Goal: Communication & Community: Share content

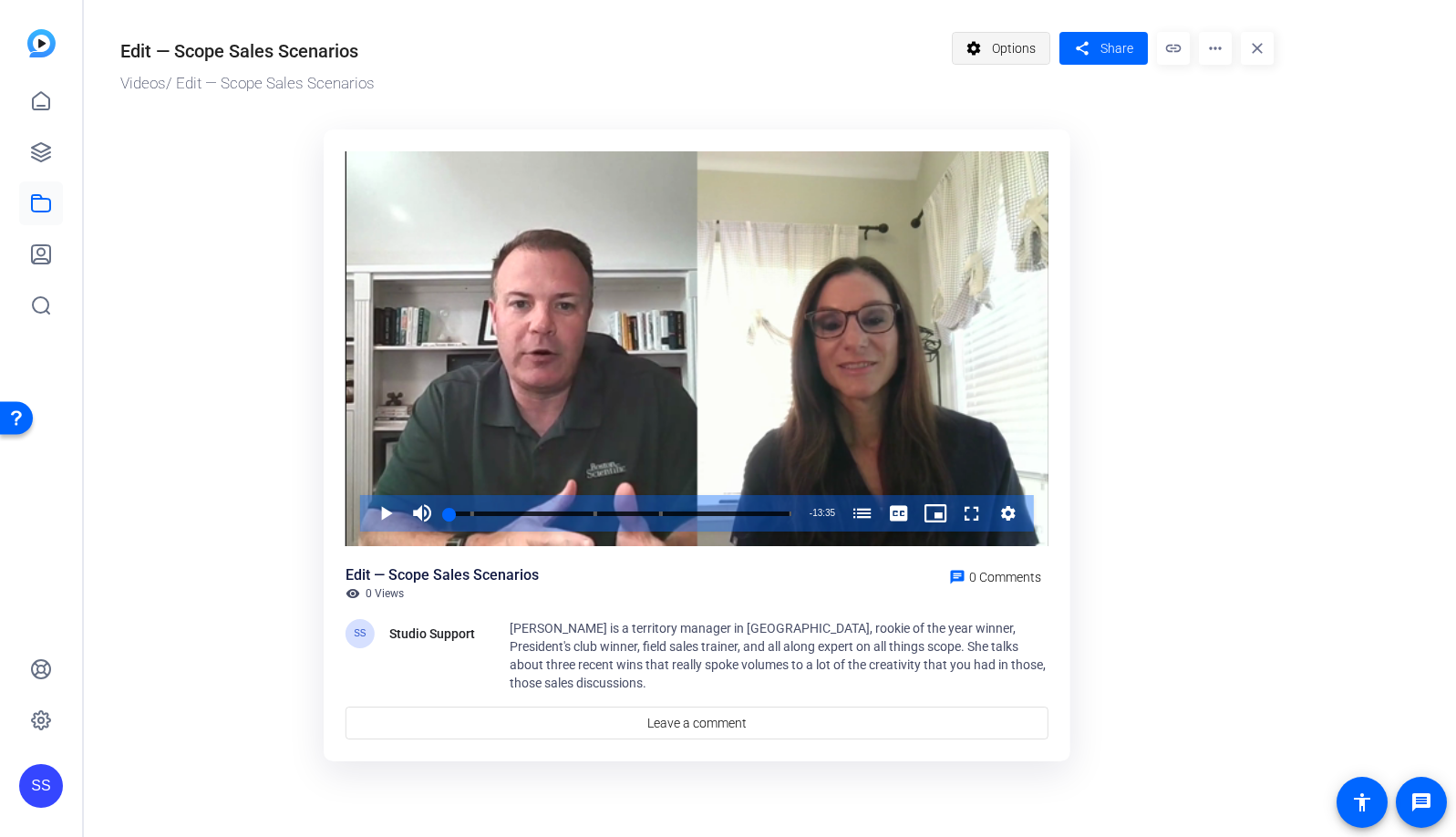
click at [983, 46] on mat-icon "settings" at bounding box center [974, 48] width 23 height 35
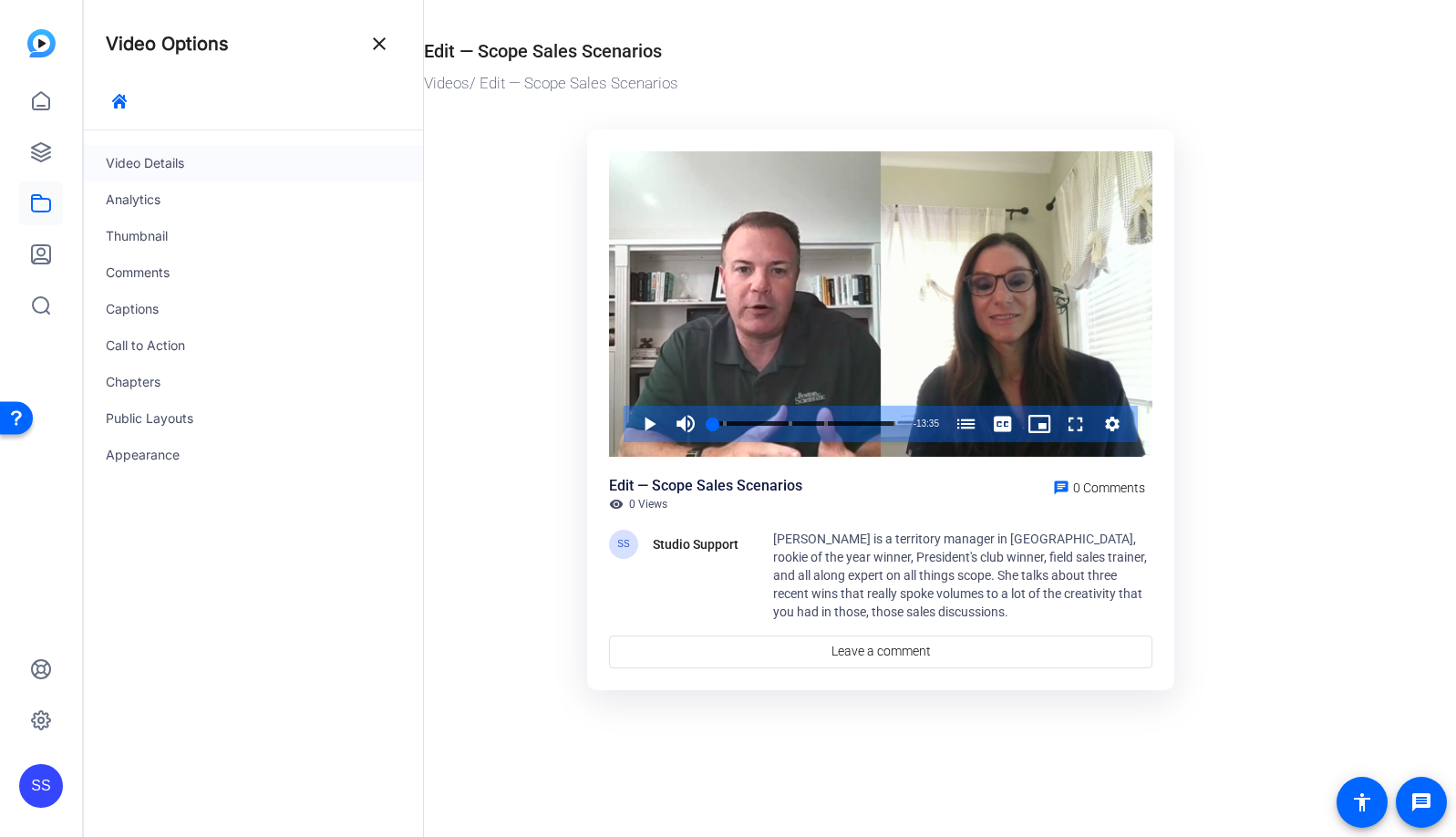
click at [134, 164] on div "Video Details" at bounding box center [253, 163] width 339 height 37
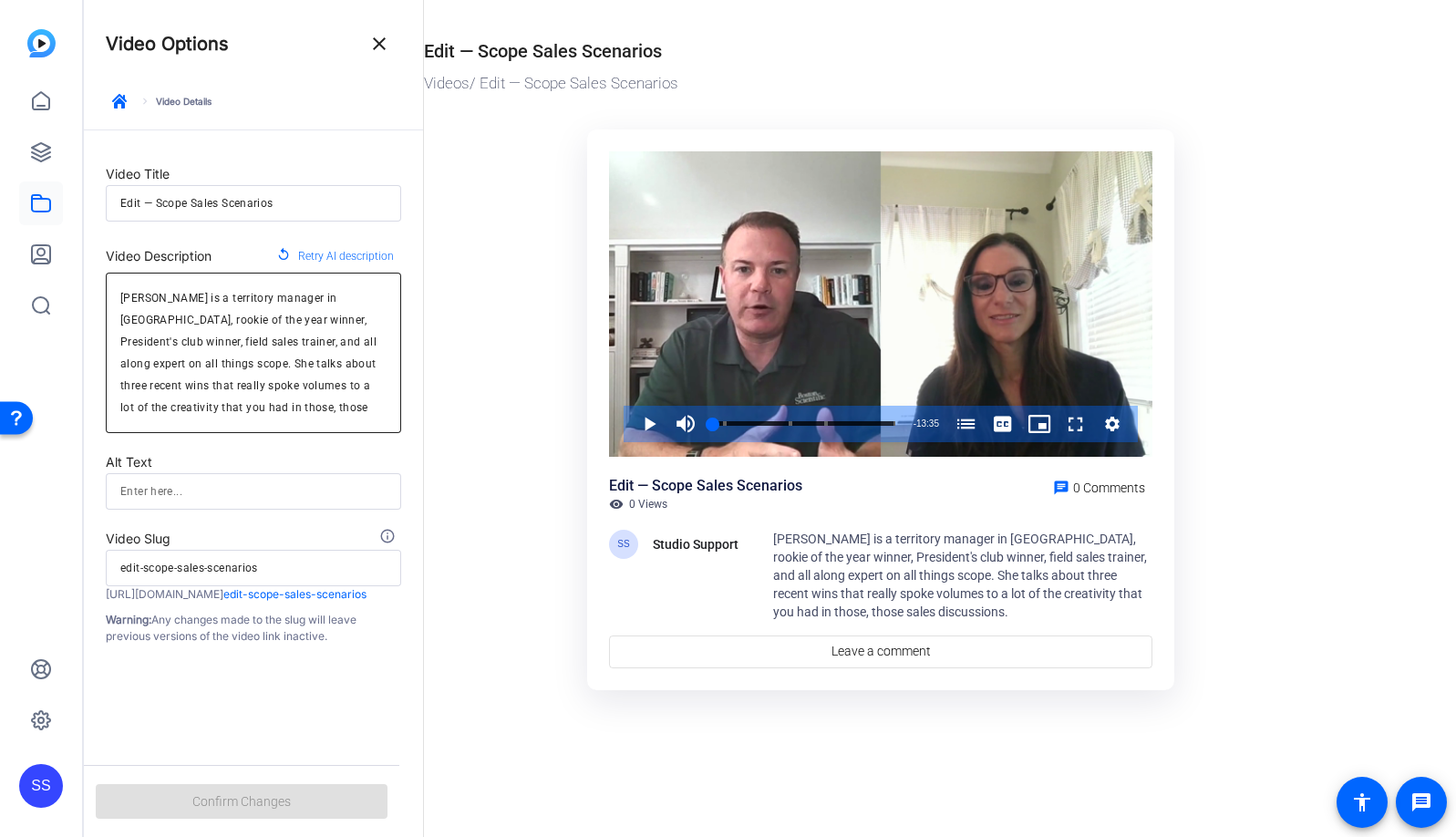
click at [318, 342] on textarea "Ria Bui is a territory manager in Charlotte, rookie of the year winner, Preside…" at bounding box center [254, 353] width 267 height 131
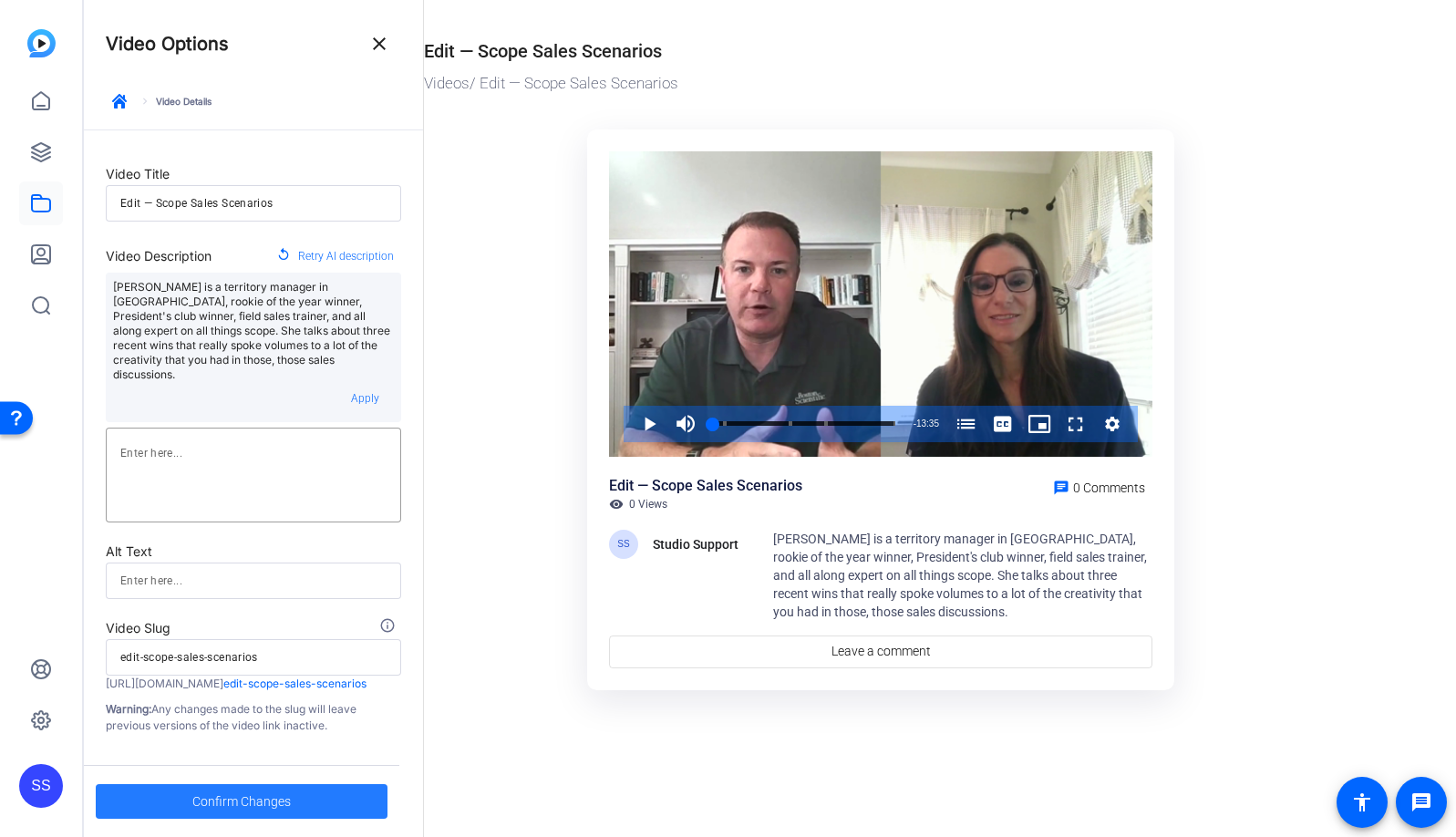
click at [305, 805] on span at bounding box center [241, 801] width 291 height 44
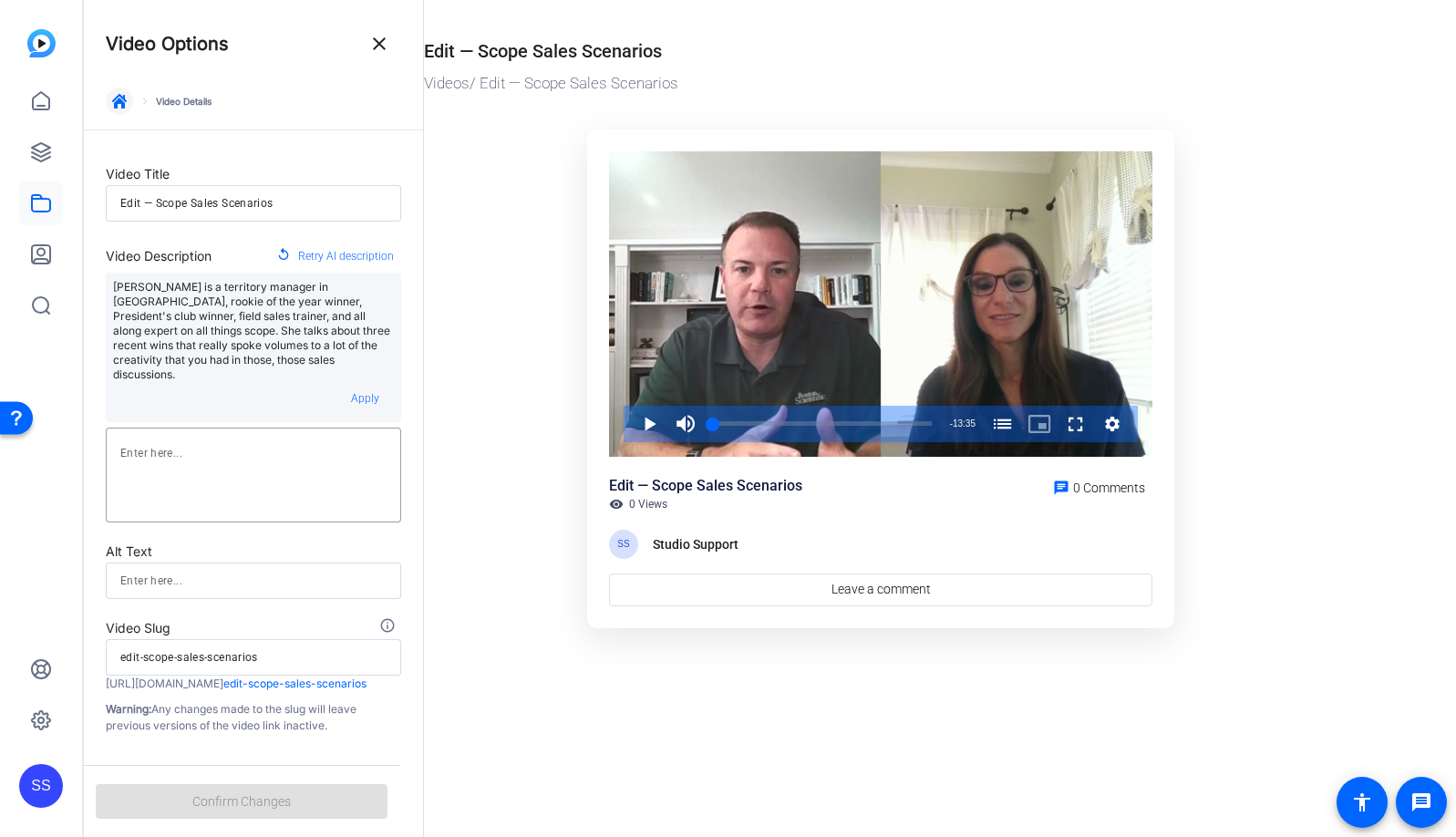
click at [109, 113] on span "button" at bounding box center [119, 101] width 44 height 44
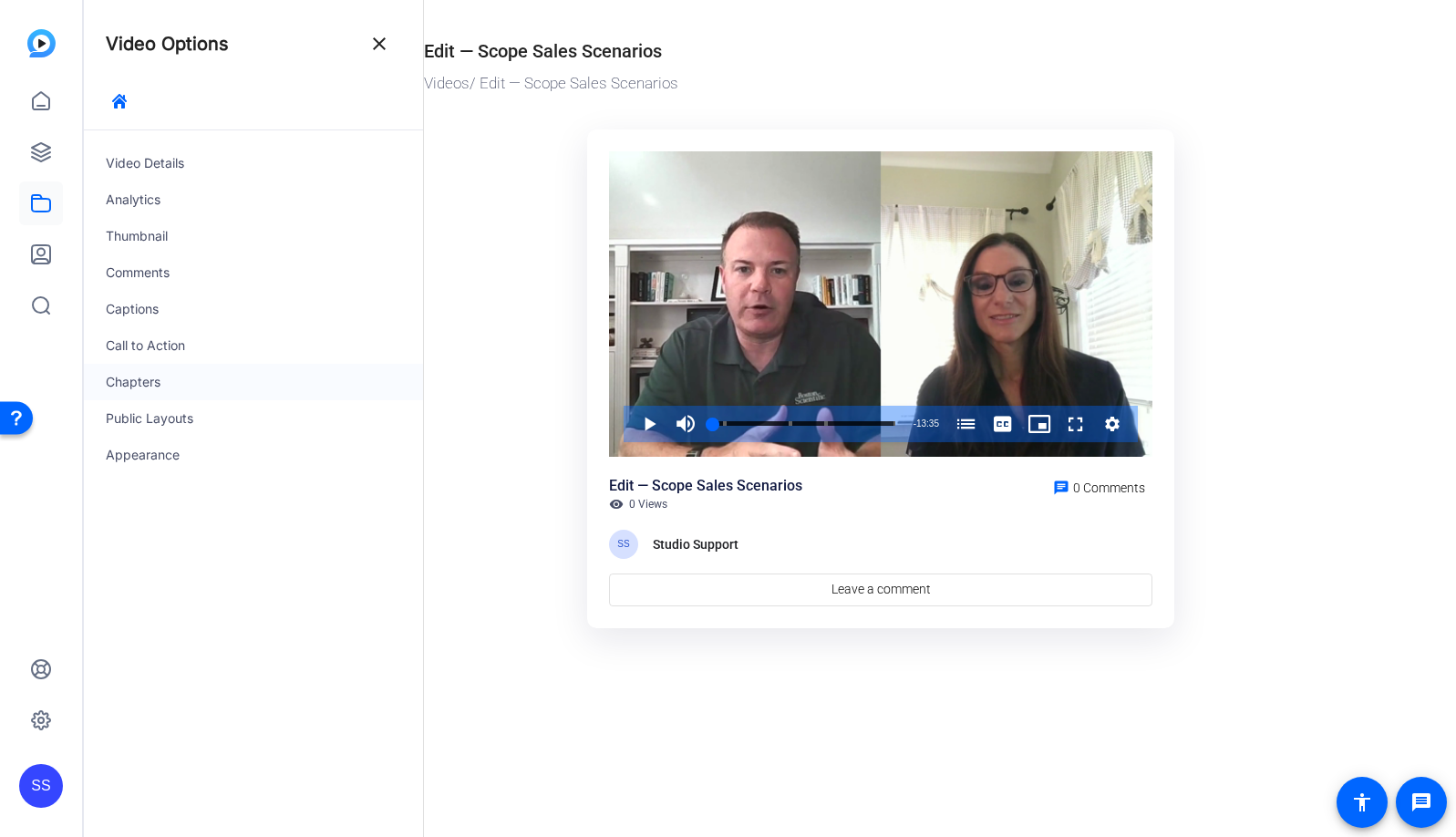
click at [154, 389] on div "Chapters" at bounding box center [253, 382] width 339 height 37
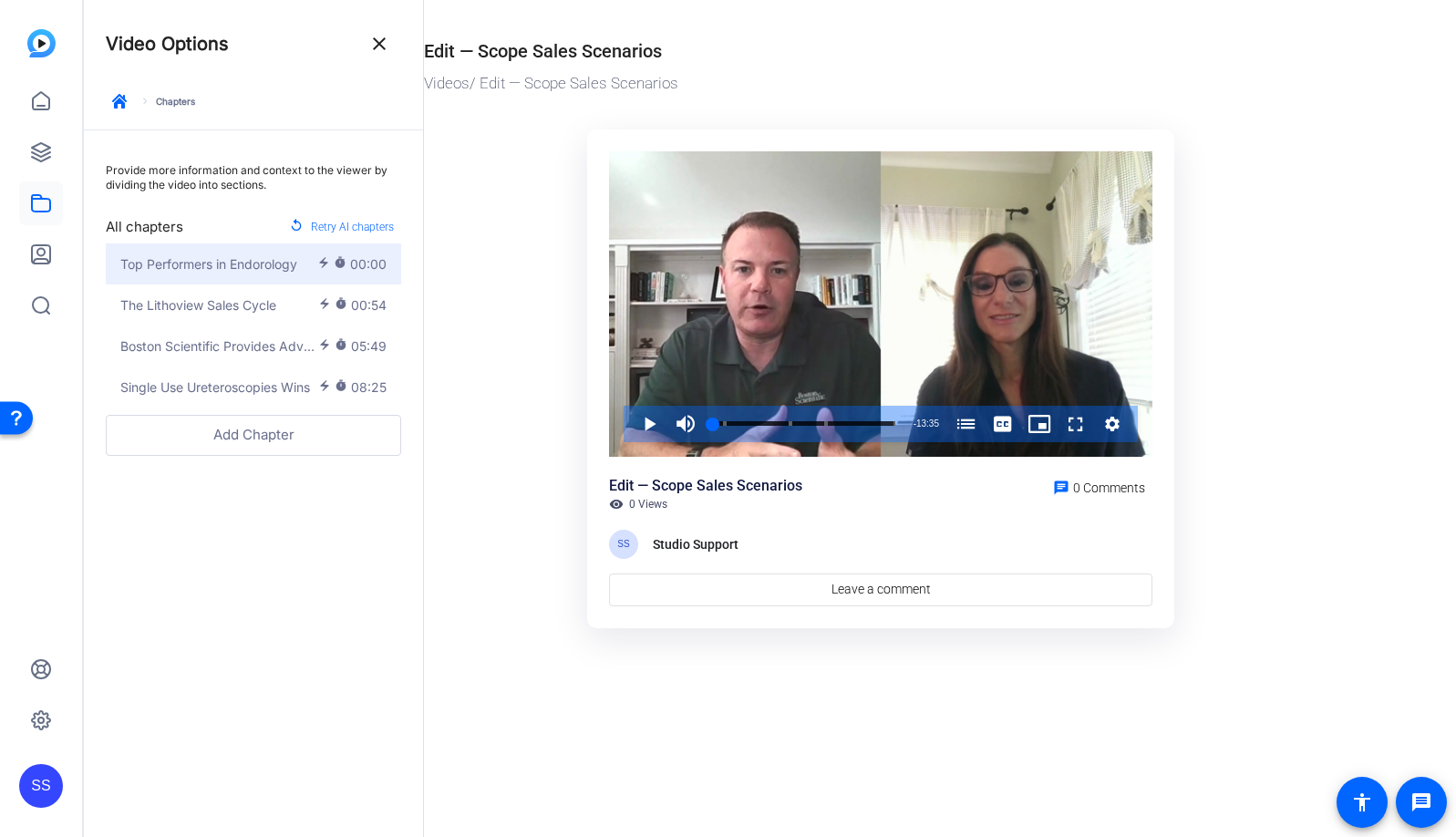
click at [204, 252] on button "Top Performers in Endorology electric_bolt timer 00:00" at bounding box center [253, 263] width 295 height 41
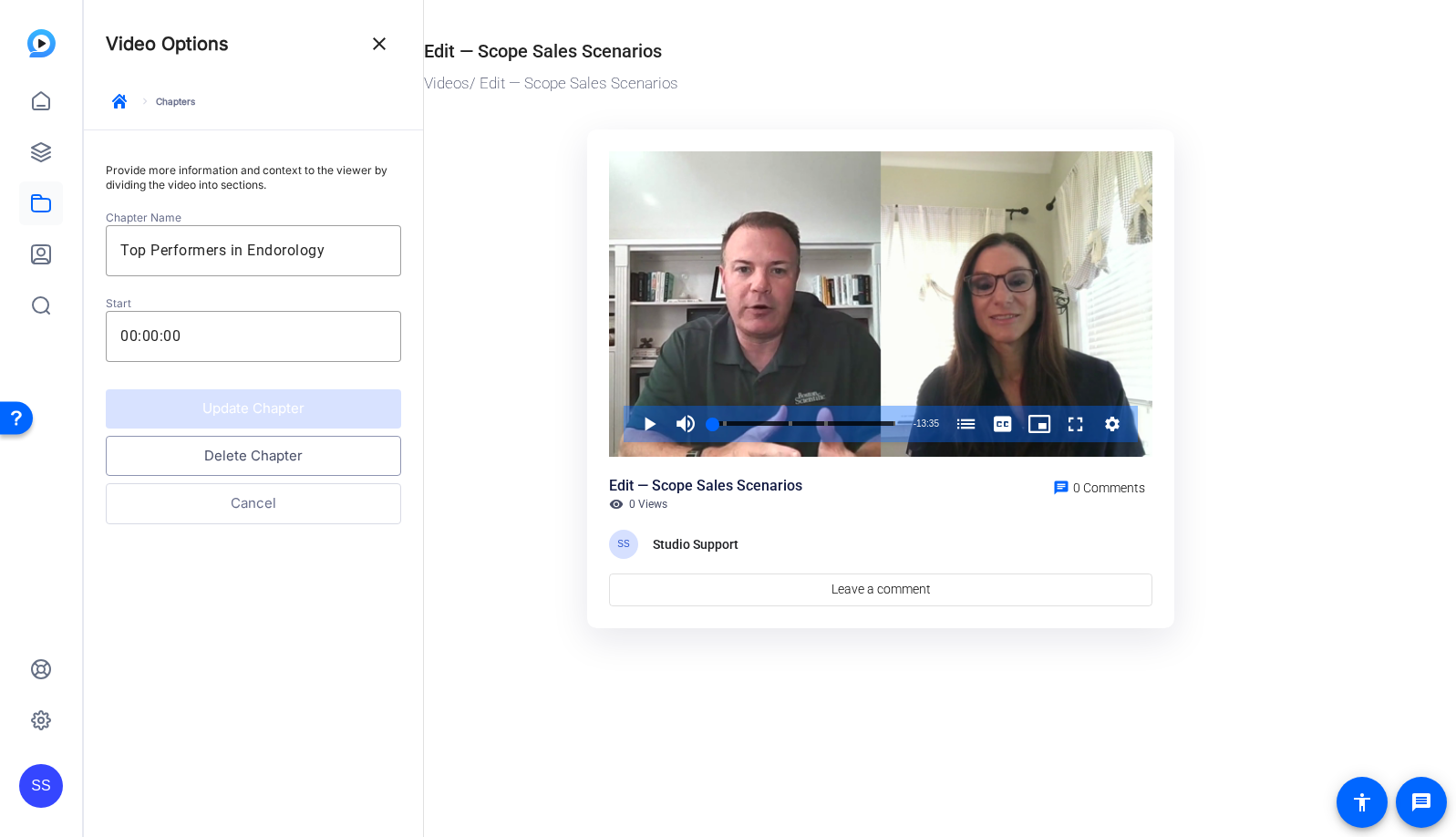
click at [246, 460] on button "Delete Chapter" at bounding box center [253, 455] width 295 height 41
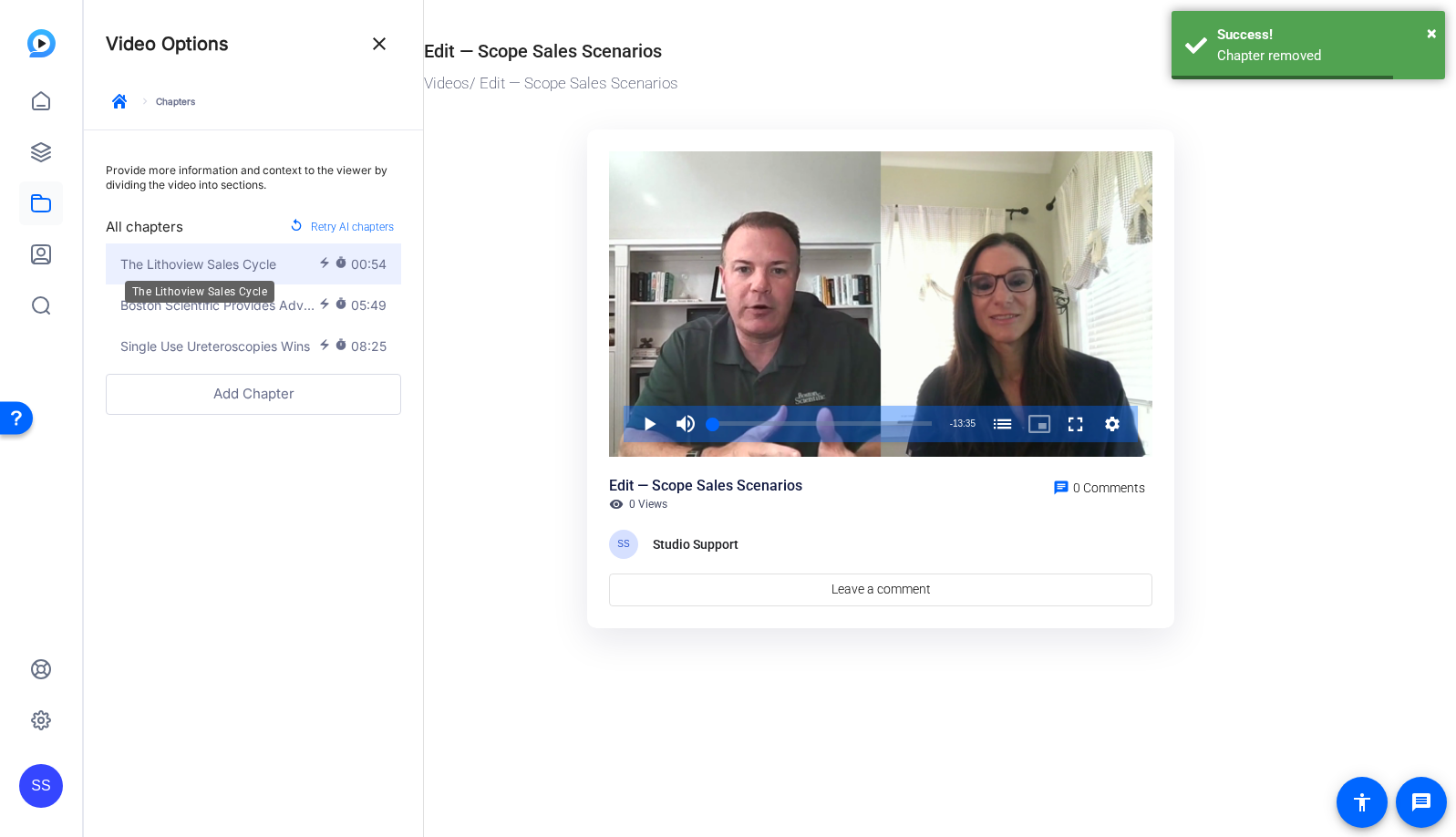
click at [220, 269] on span "The Lithoview Sales Cycle" at bounding box center [198, 263] width 156 height 19
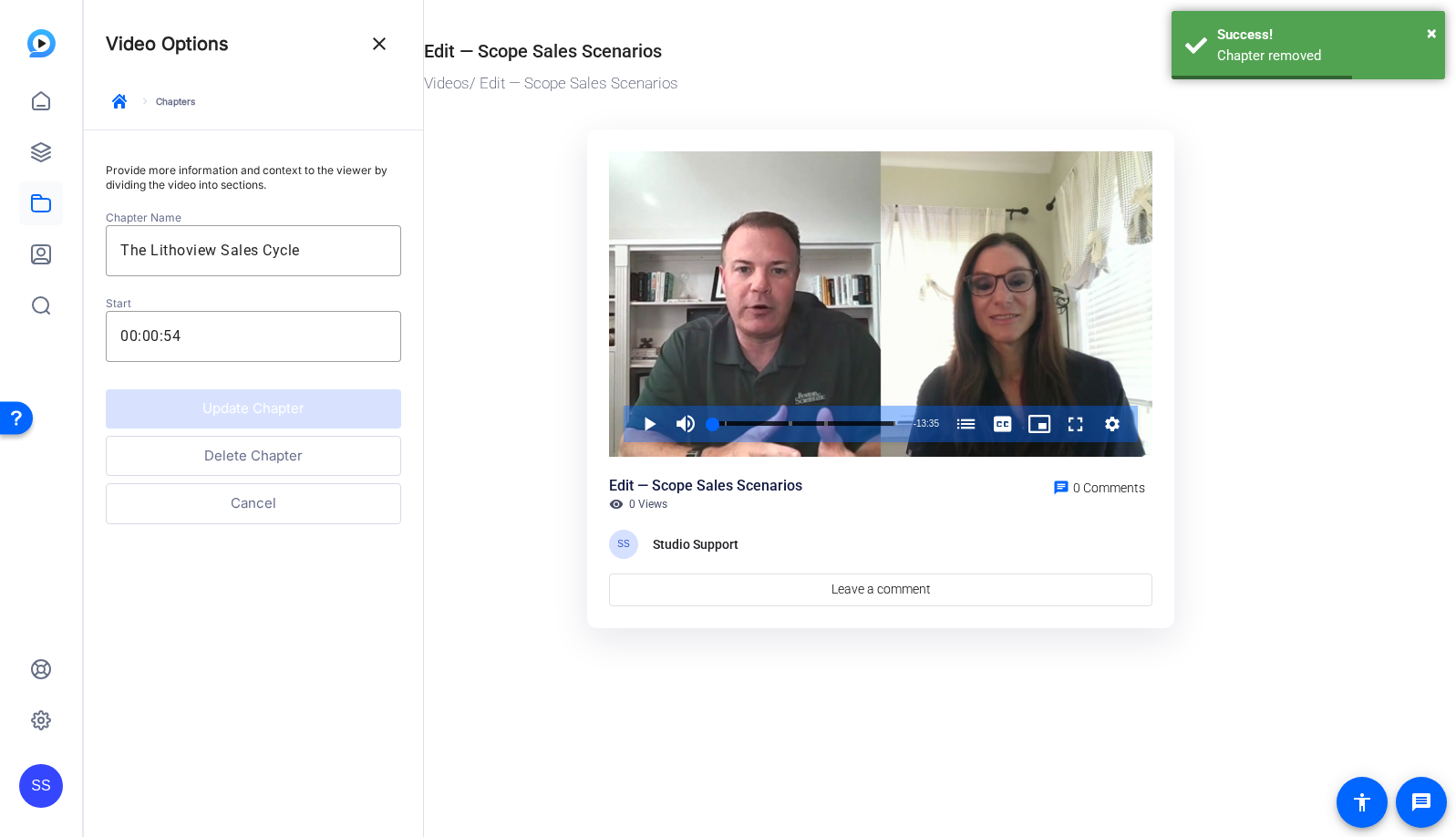
click at [265, 450] on button "Delete Chapter" at bounding box center [253, 455] width 295 height 41
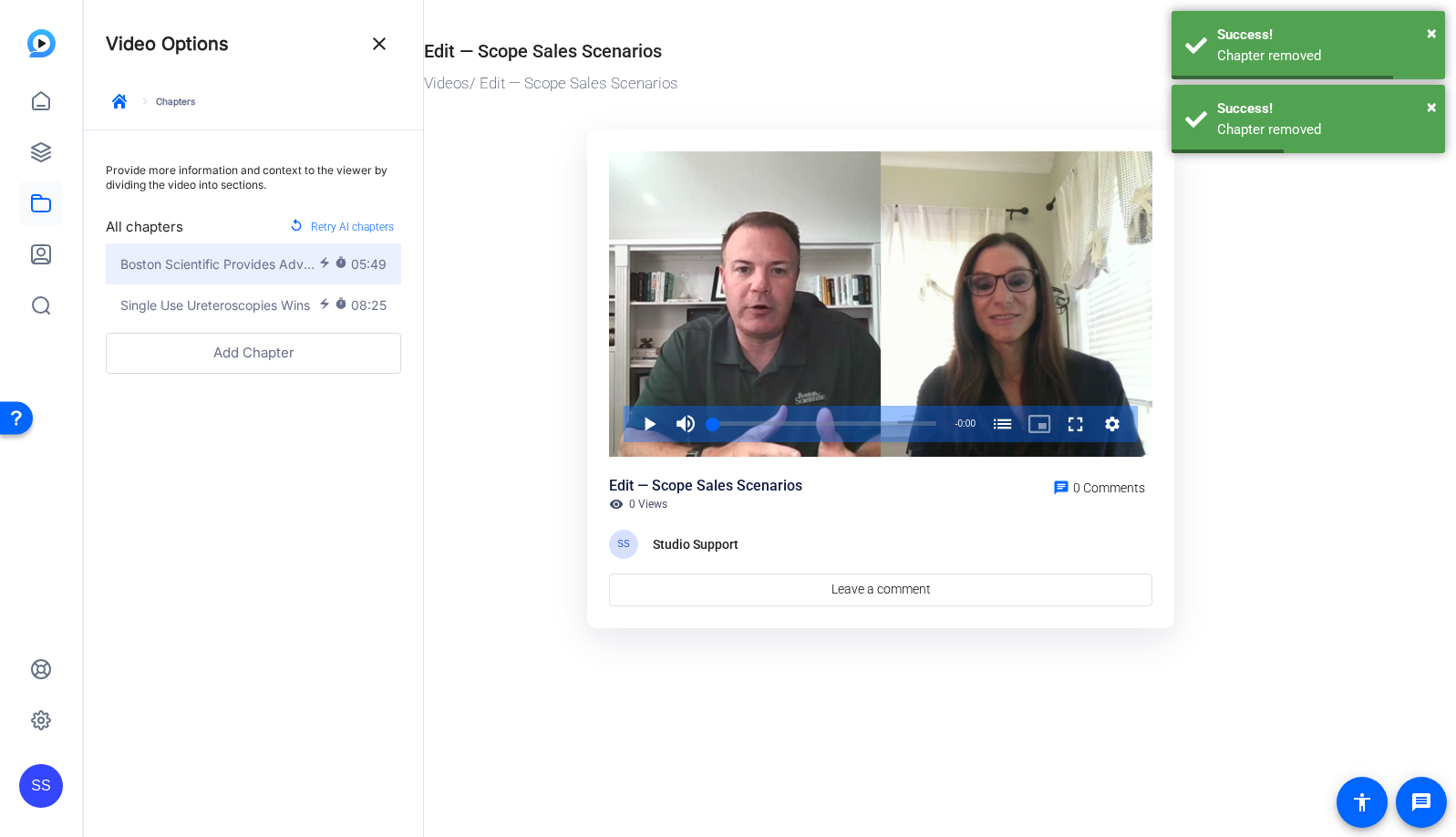
click at [230, 271] on span "Boston Scientific Provides Advasive Solutions to Calixo" at bounding box center [219, 263] width 198 height 19
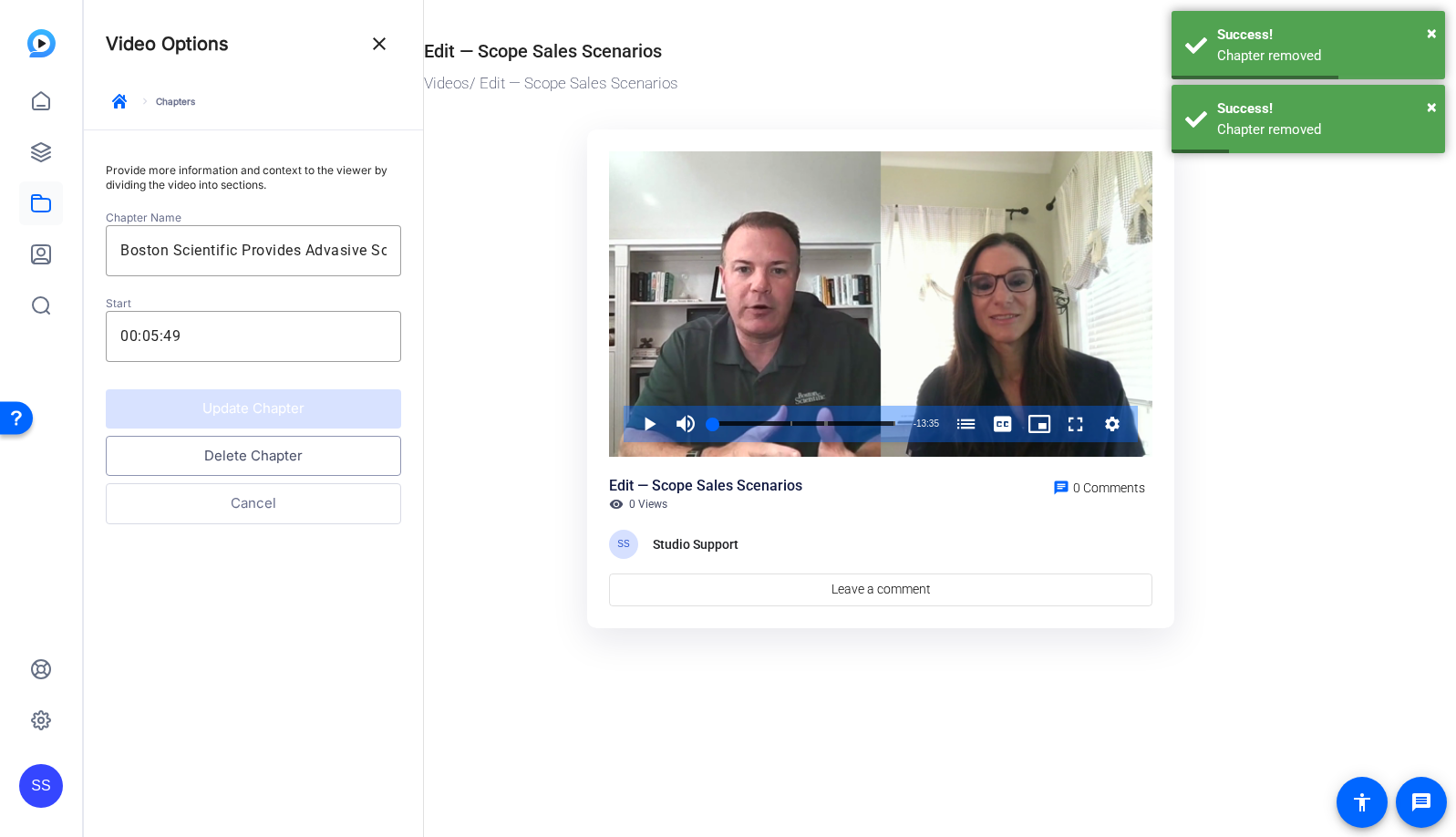
click at [258, 455] on button "Delete Chapter" at bounding box center [253, 455] width 295 height 41
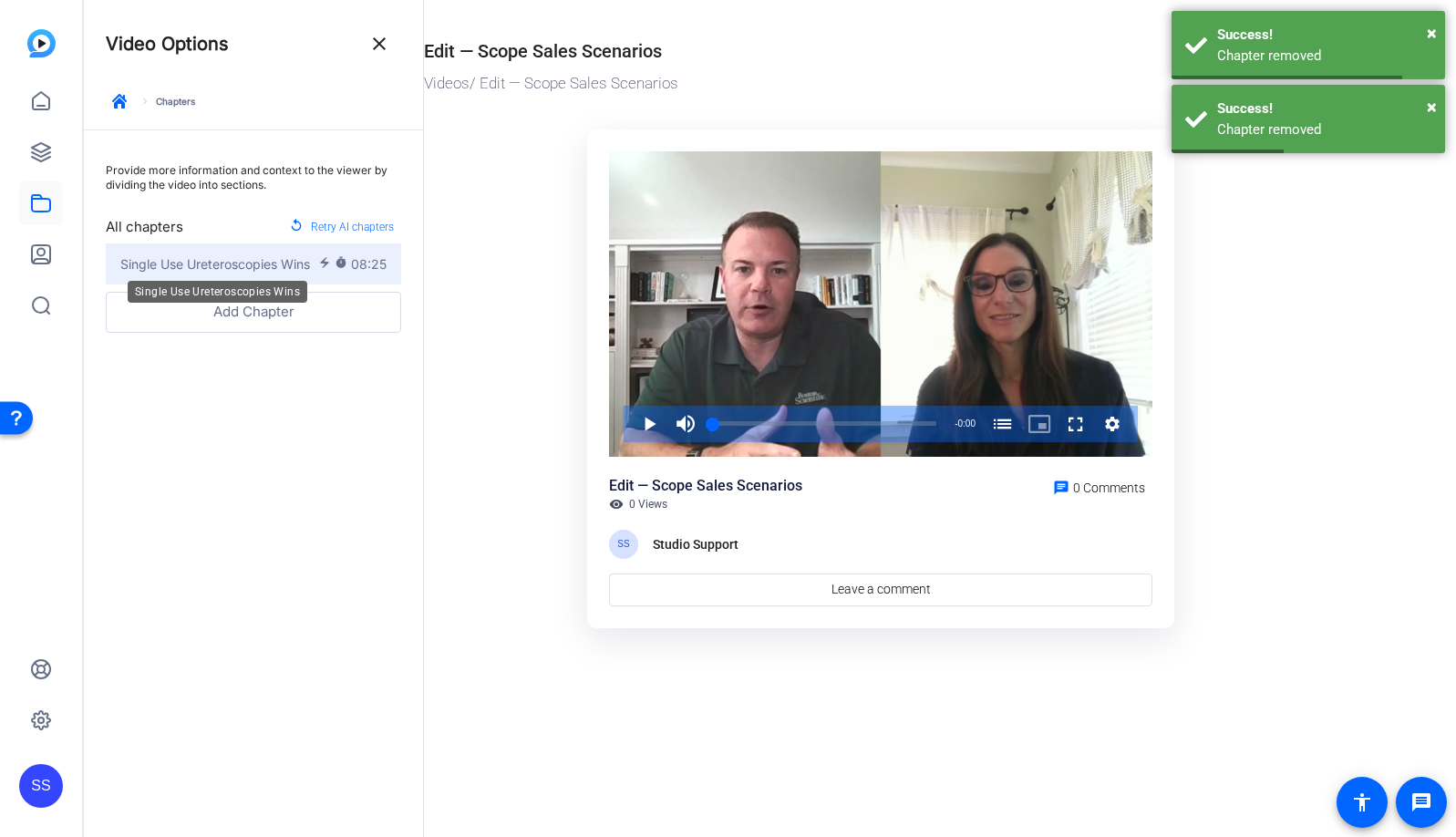
click at [255, 269] on span "Single Use Ureteroscopies Wins" at bounding box center [215, 263] width 190 height 19
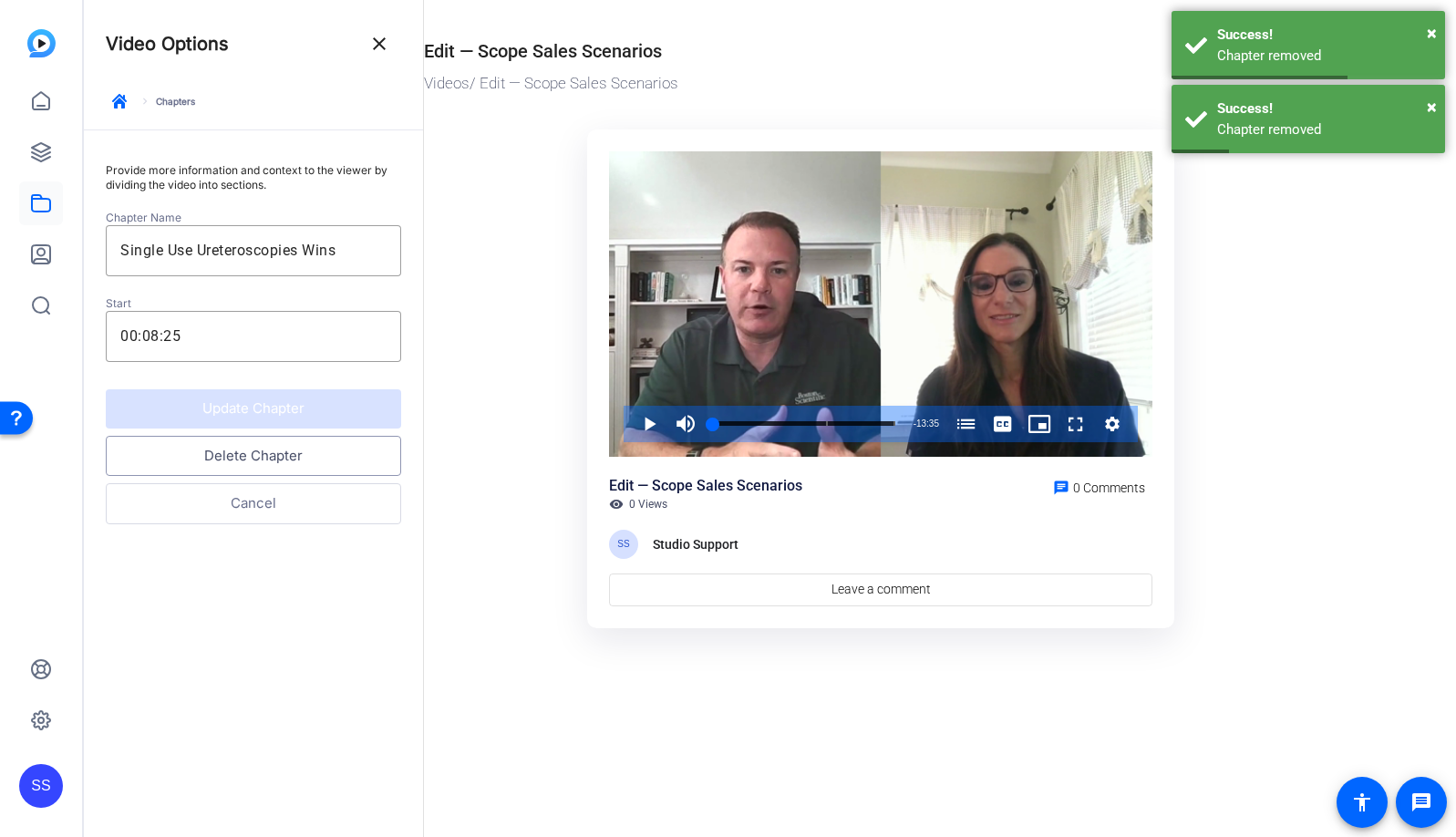
click at [273, 453] on button "Delete Chapter" at bounding box center [253, 455] width 295 height 41
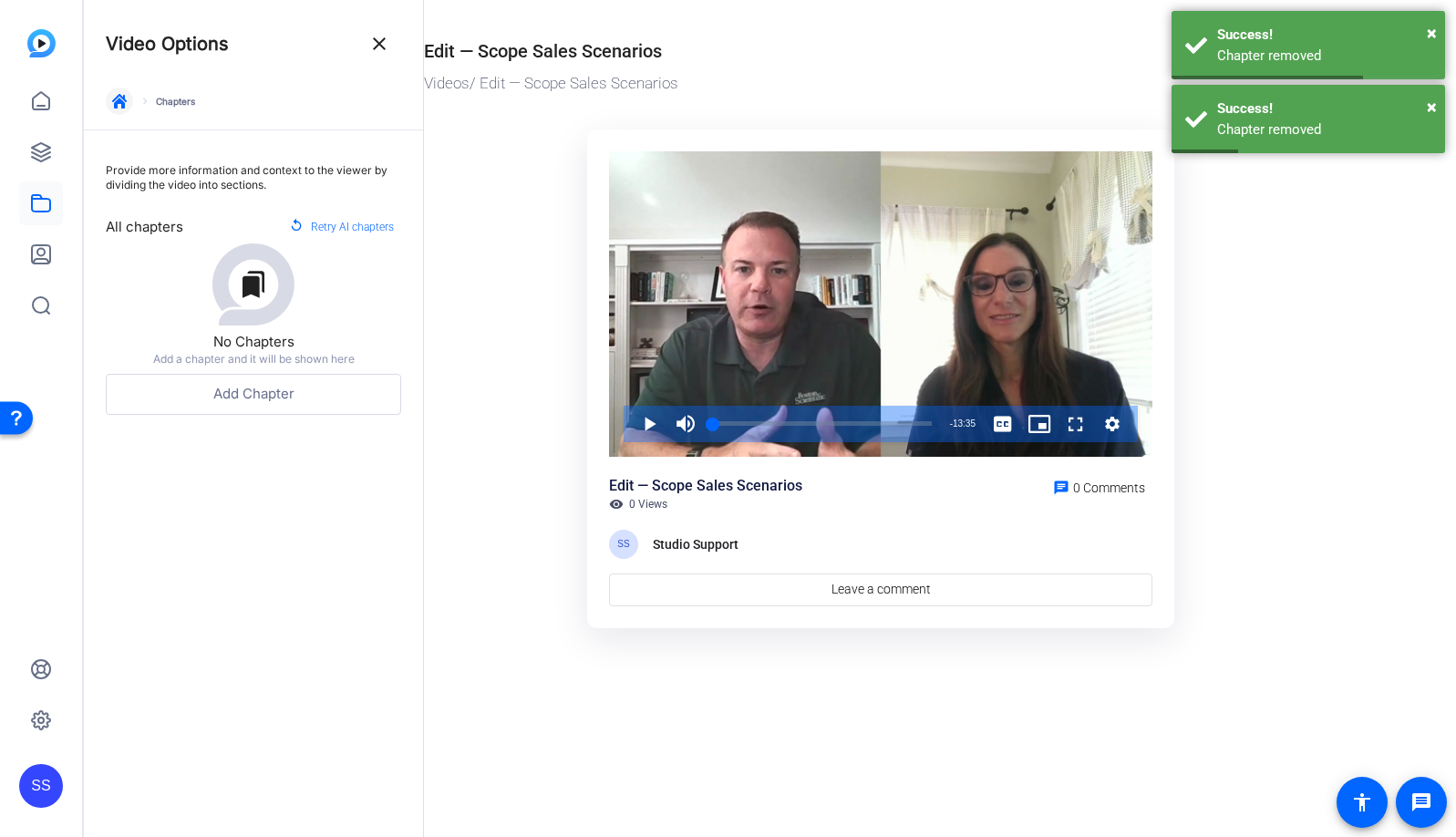
click at [120, 105] on icon "button" at bounding box center [119, 100] width 15 height 15
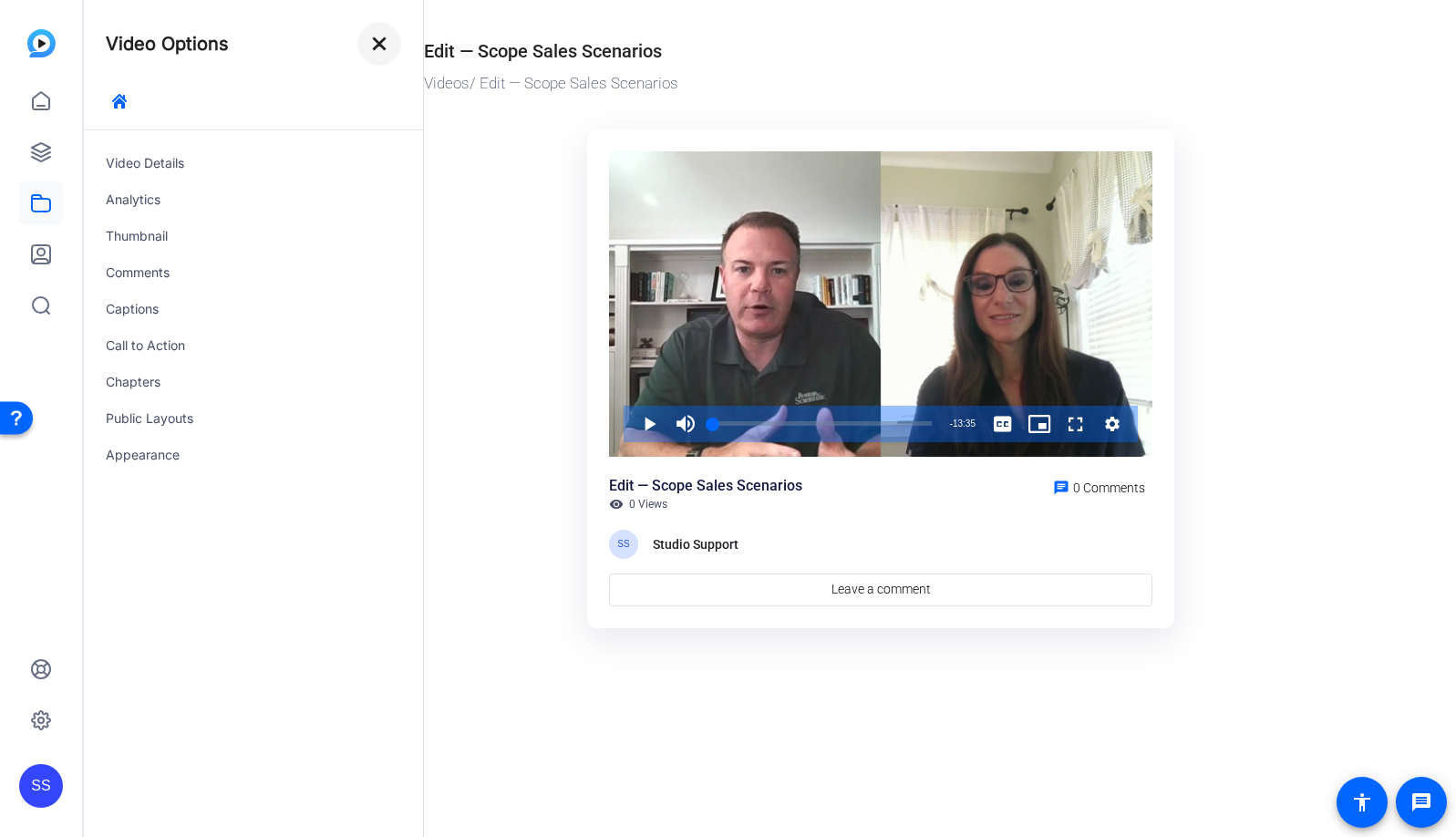
click at [369, 50] on mat-icon "close" at bounding box center [379, 44] width 22 height 22
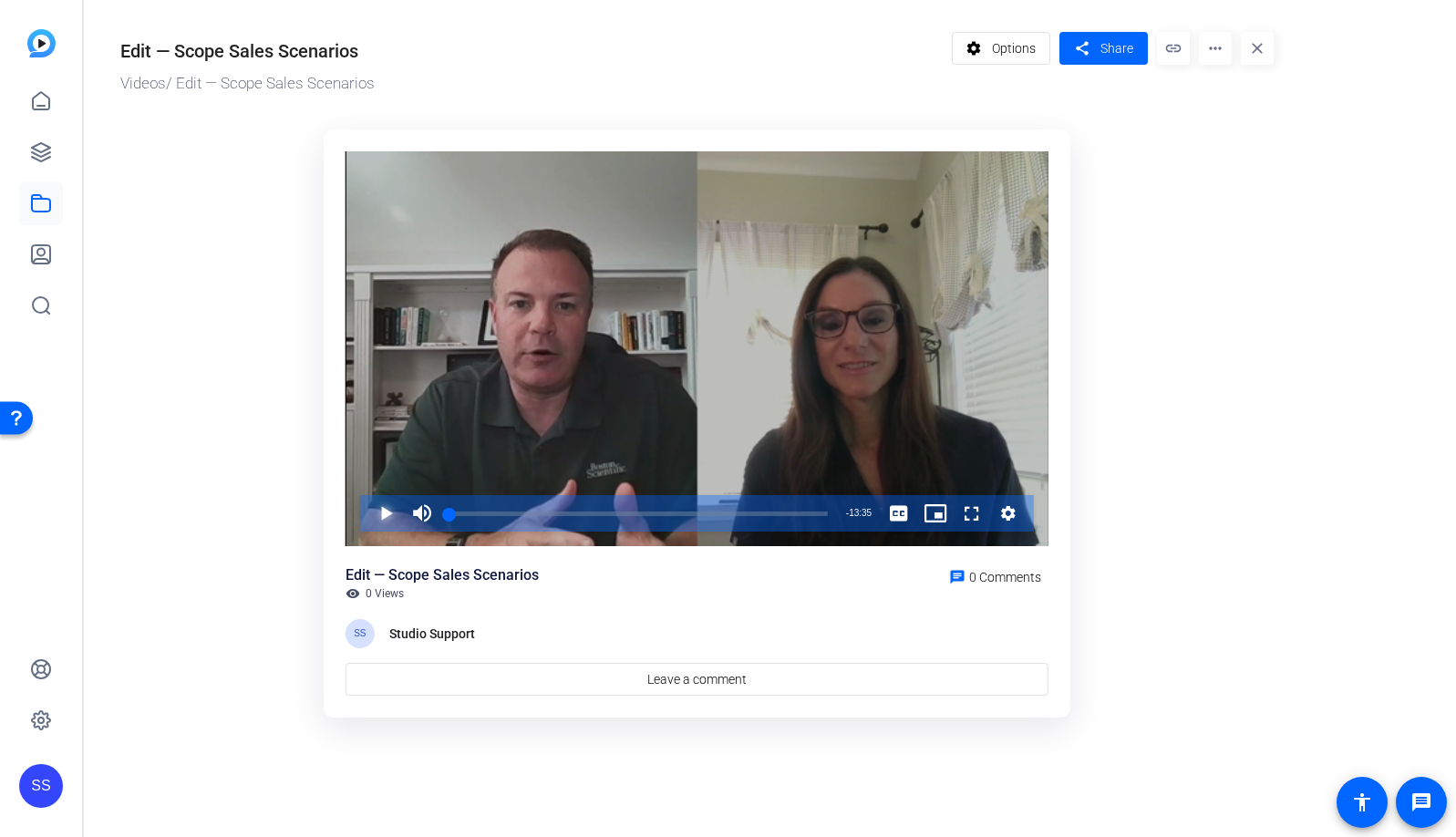
click at [367, 512] on span "Video Player" at bounding box center [367, 513] width 0 height 37
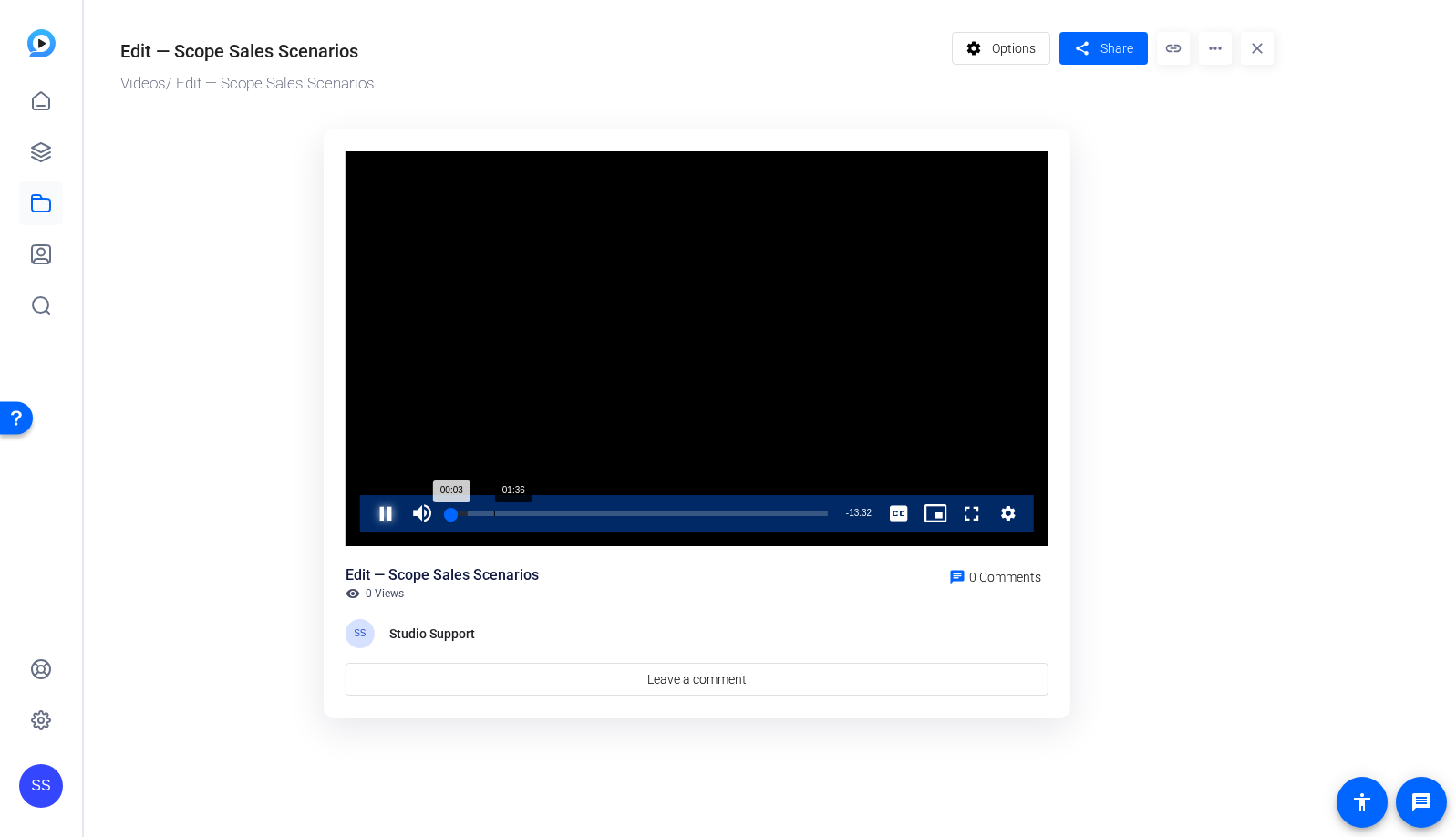
click at [500, 514] on div "Loaded : 4.90% 01:36 00:03" at bounding box center [638, 513] width 378 height 5
click at [589, 513] on div "04:59" at bounding box center [589, 513] width 1 height 5
click at [367, 513] on span "Video Player" at bounding box center [367, 513] width 0 height 37
click at [1009, 51] on span "Options" at bounding box center [1014, 48] width 44 height 35
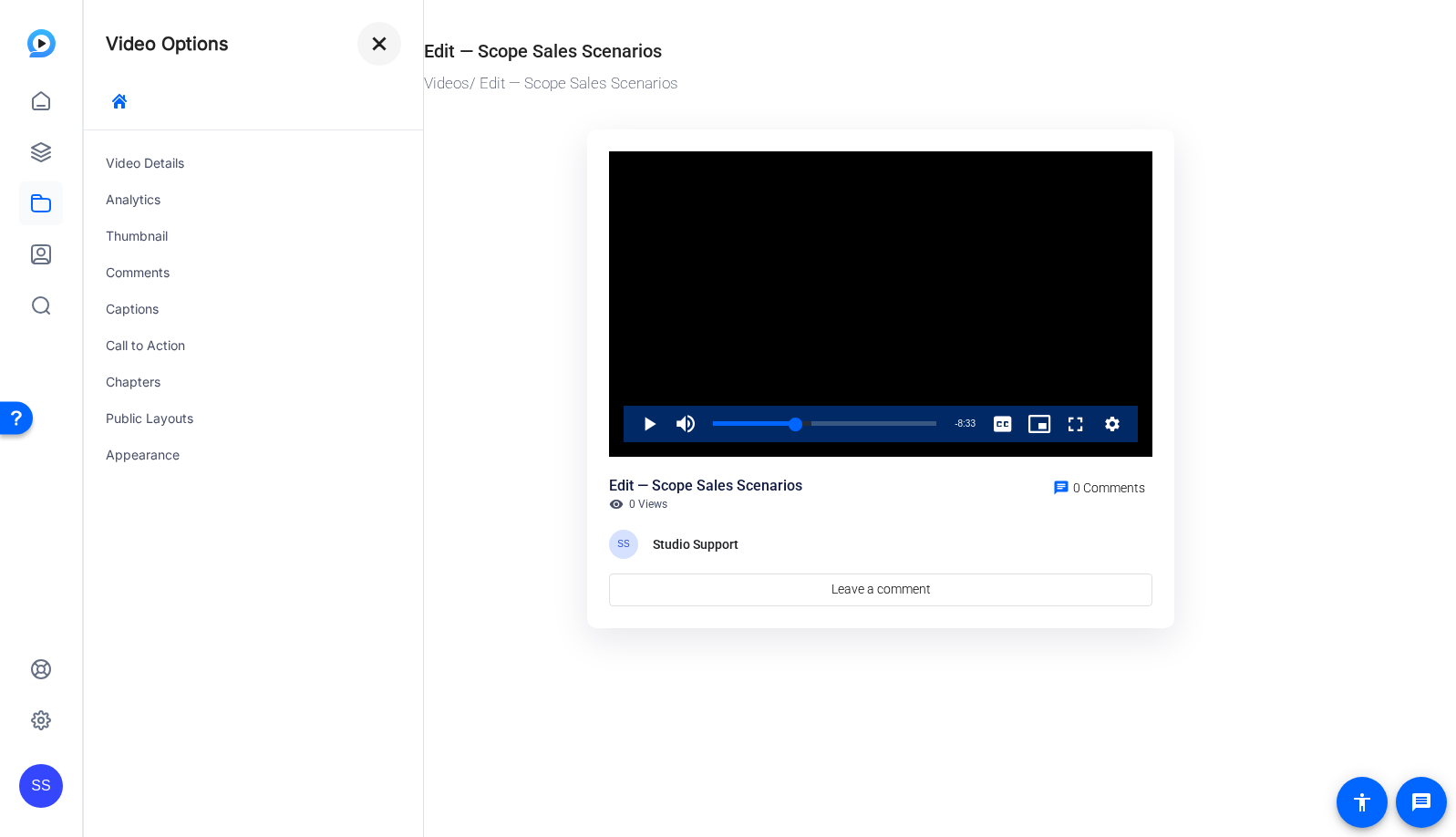
click at [377, 42] on mat-icon "close" at bounding box center [379, 44] width 22 height 22
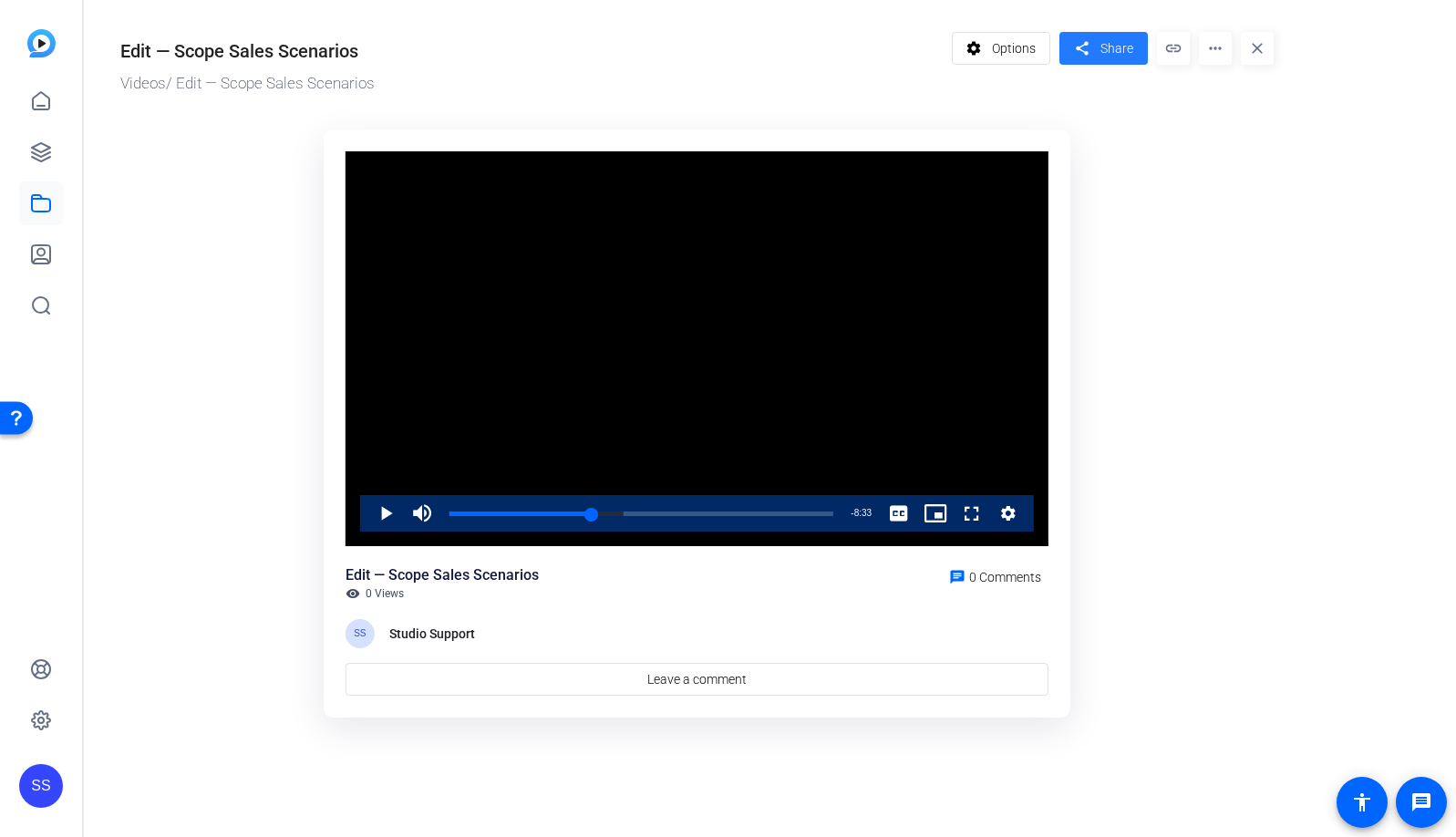
click at [1109, 49] on span "Share" at bounding box center [1117, 48] width 33 height 19
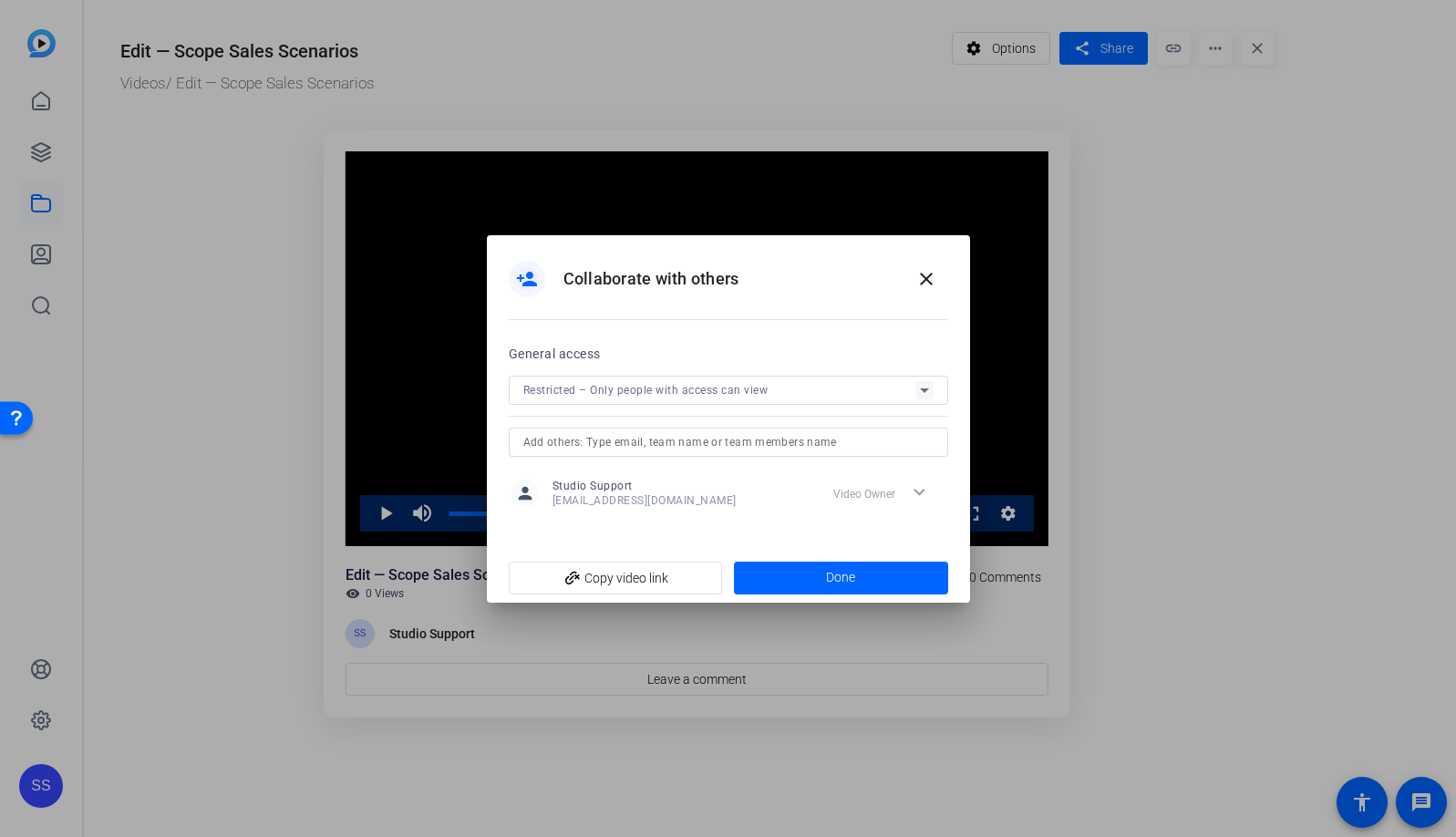
click at [865, 459] on div at bounding box center [729, 466] width 440 height 20
click at [862, 449] on input "text" at bounding box center [728, 442] width 411 height 22
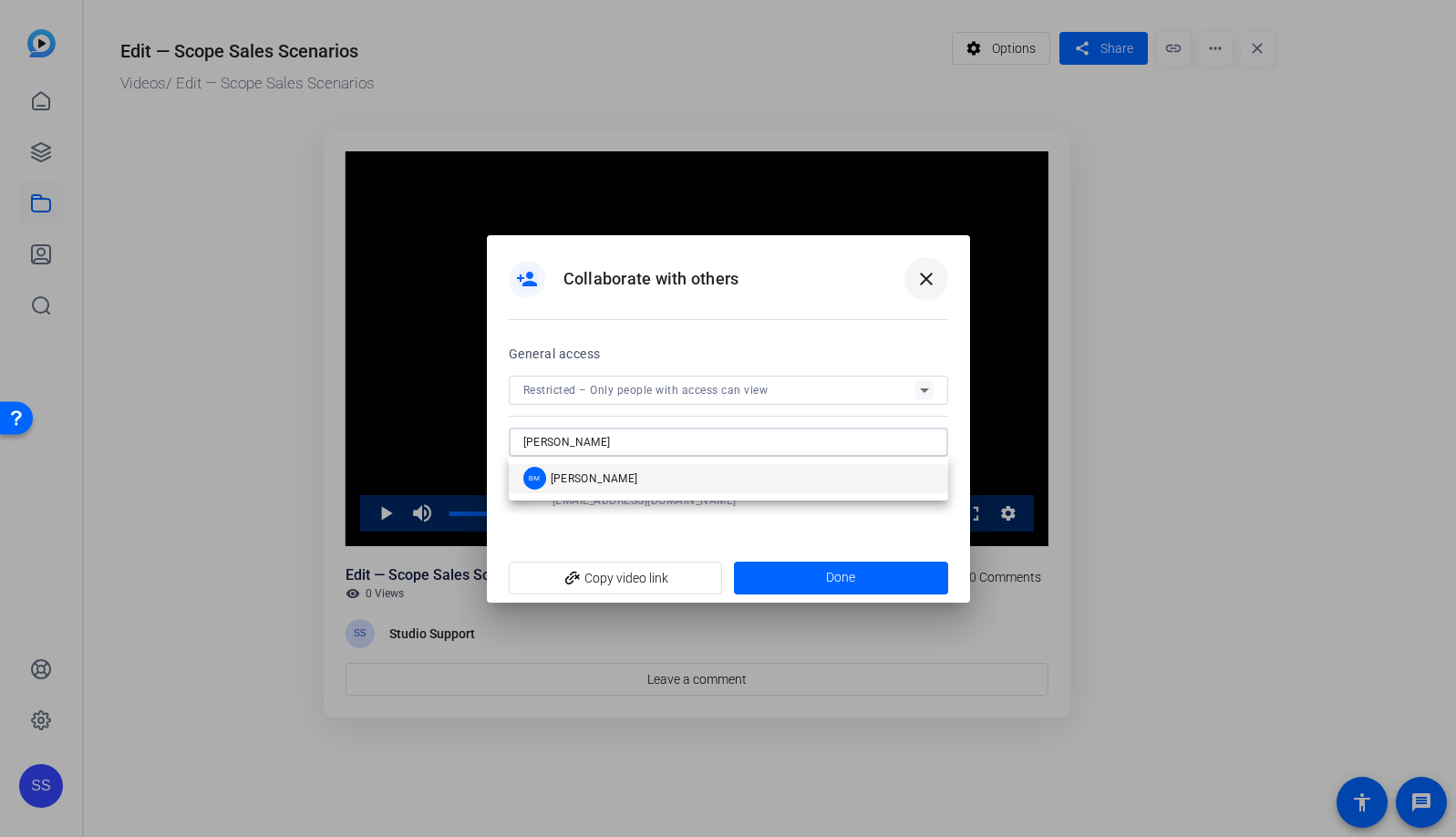
type input "brian"
click at [914, 284] on span at bounding box center [926, 279] width 44 height 44
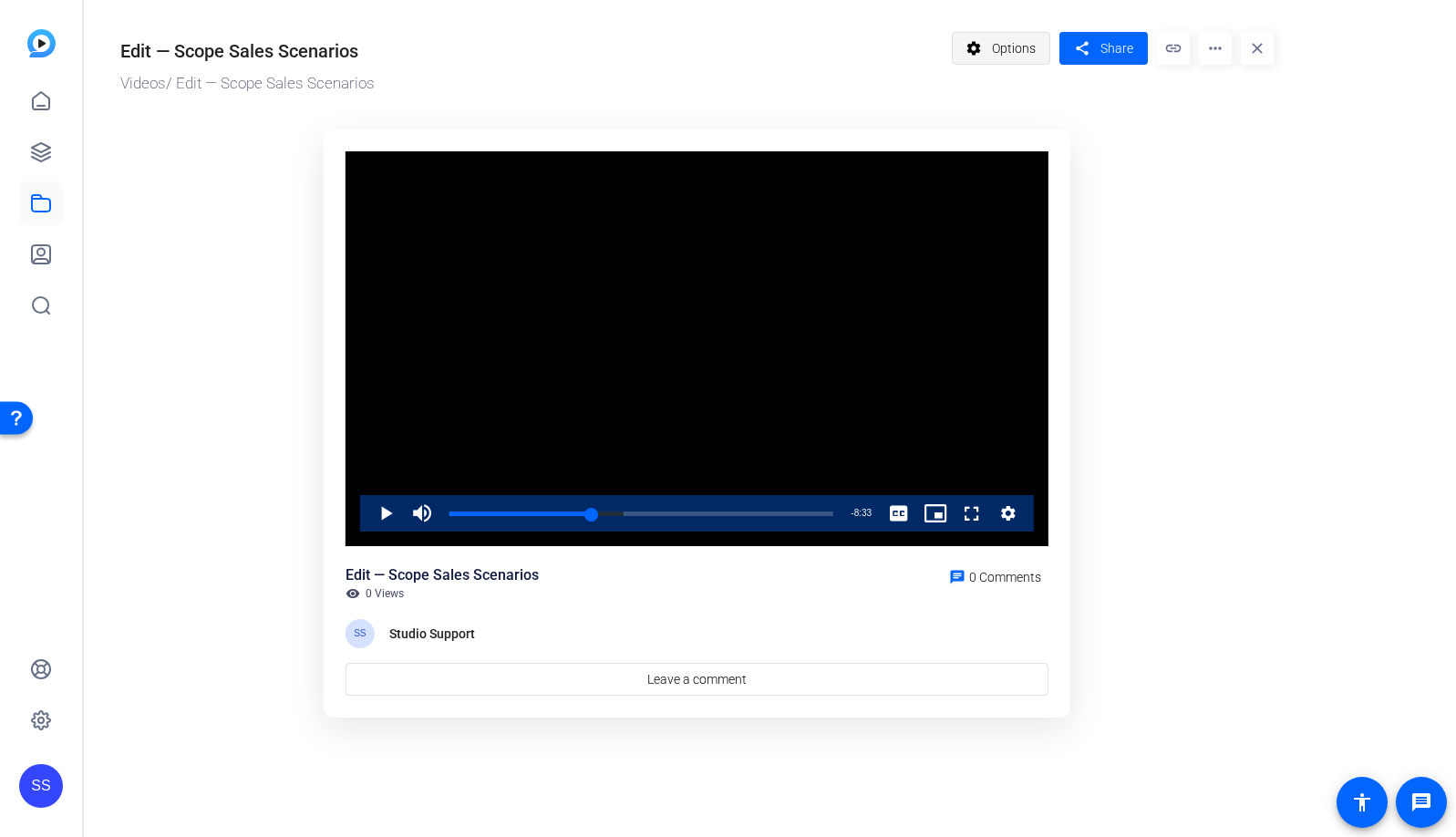
click at [1025, 46] on span "Options" at bounding box center [1014, 48] width 44 height 35
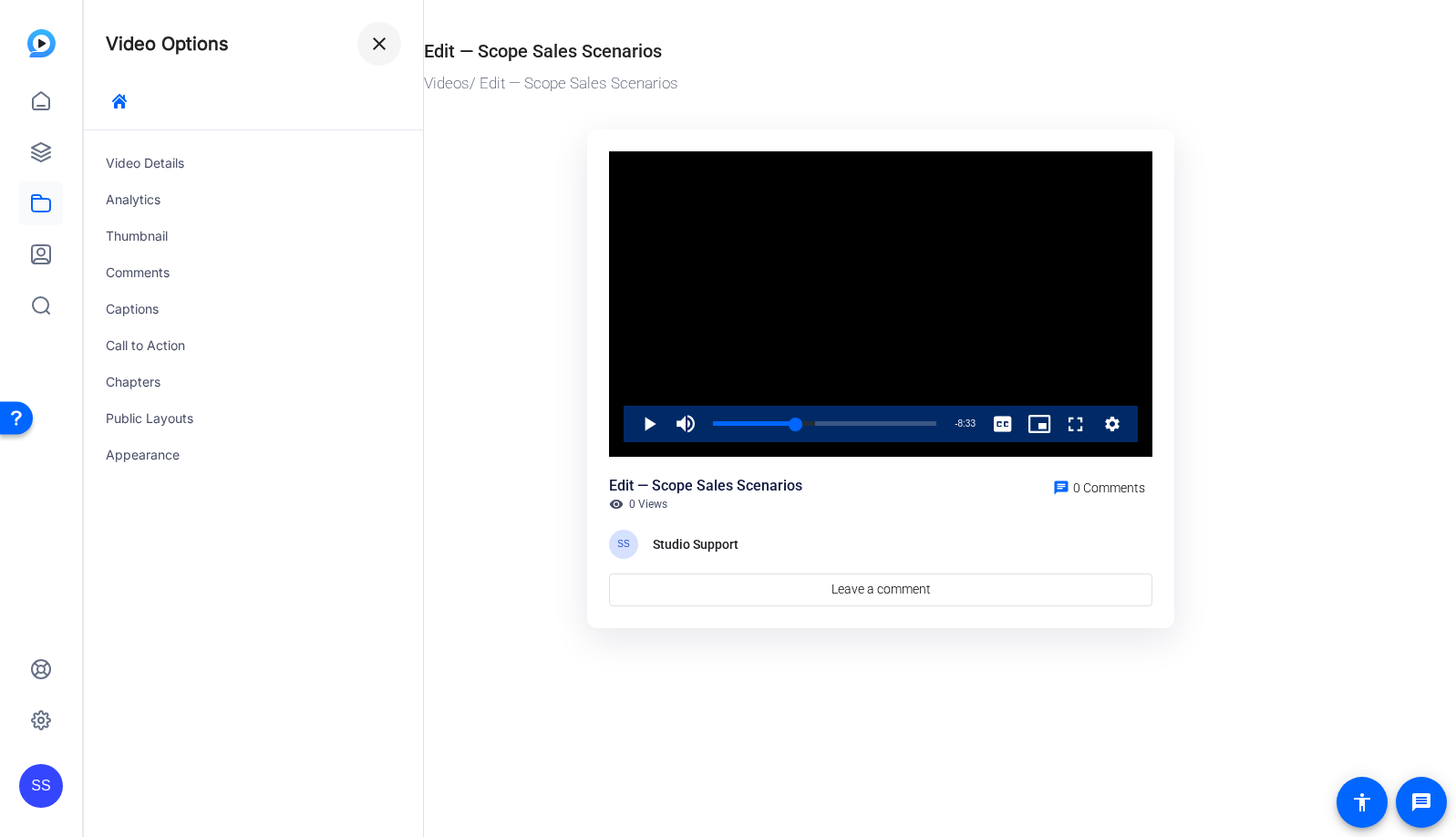
click at [392, 53] on span at bounding box center [379, 44] width 44 height 44
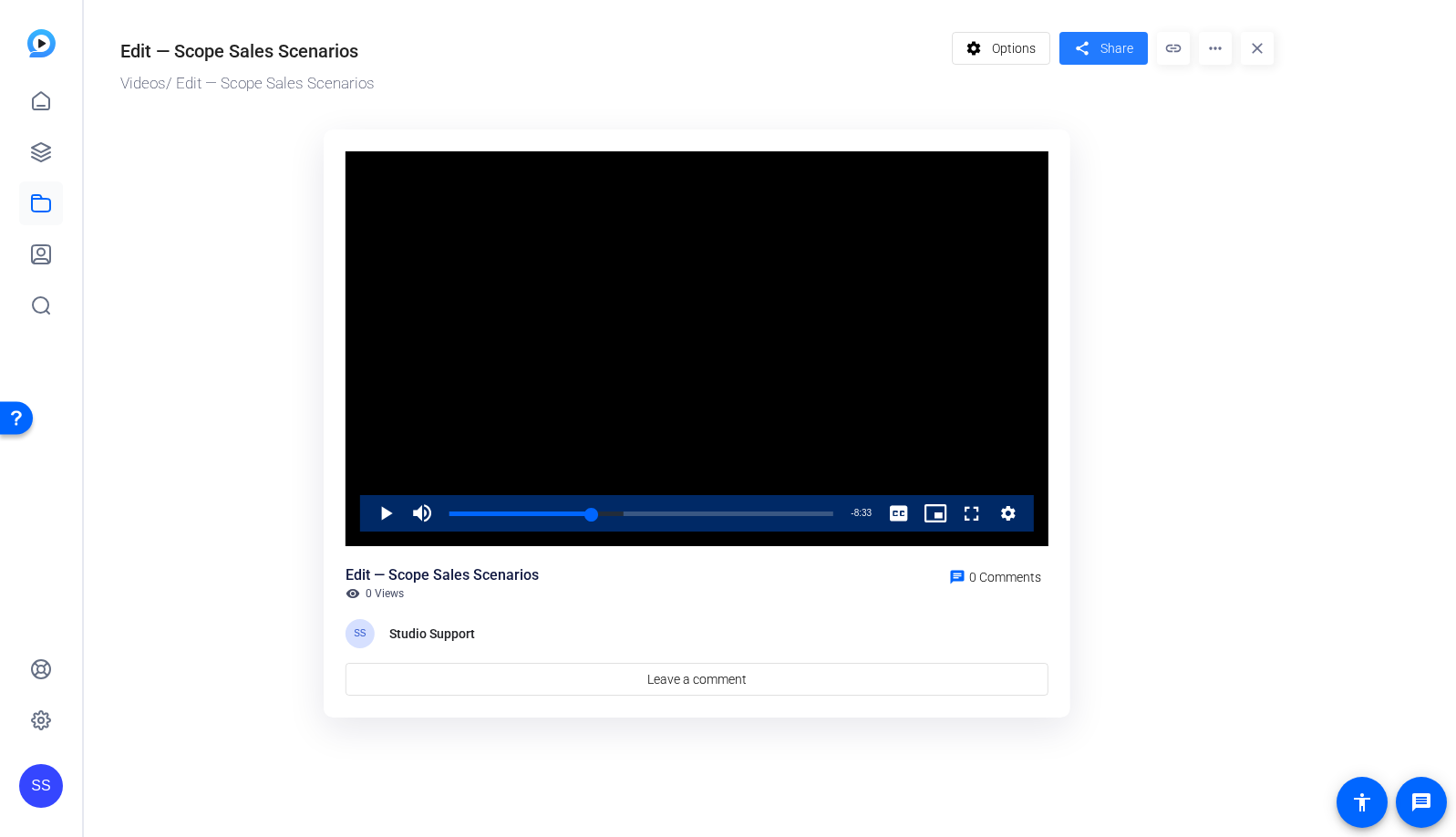
click at [1096, 54] on span at bounding box center [1103, 49] width 89 height 44
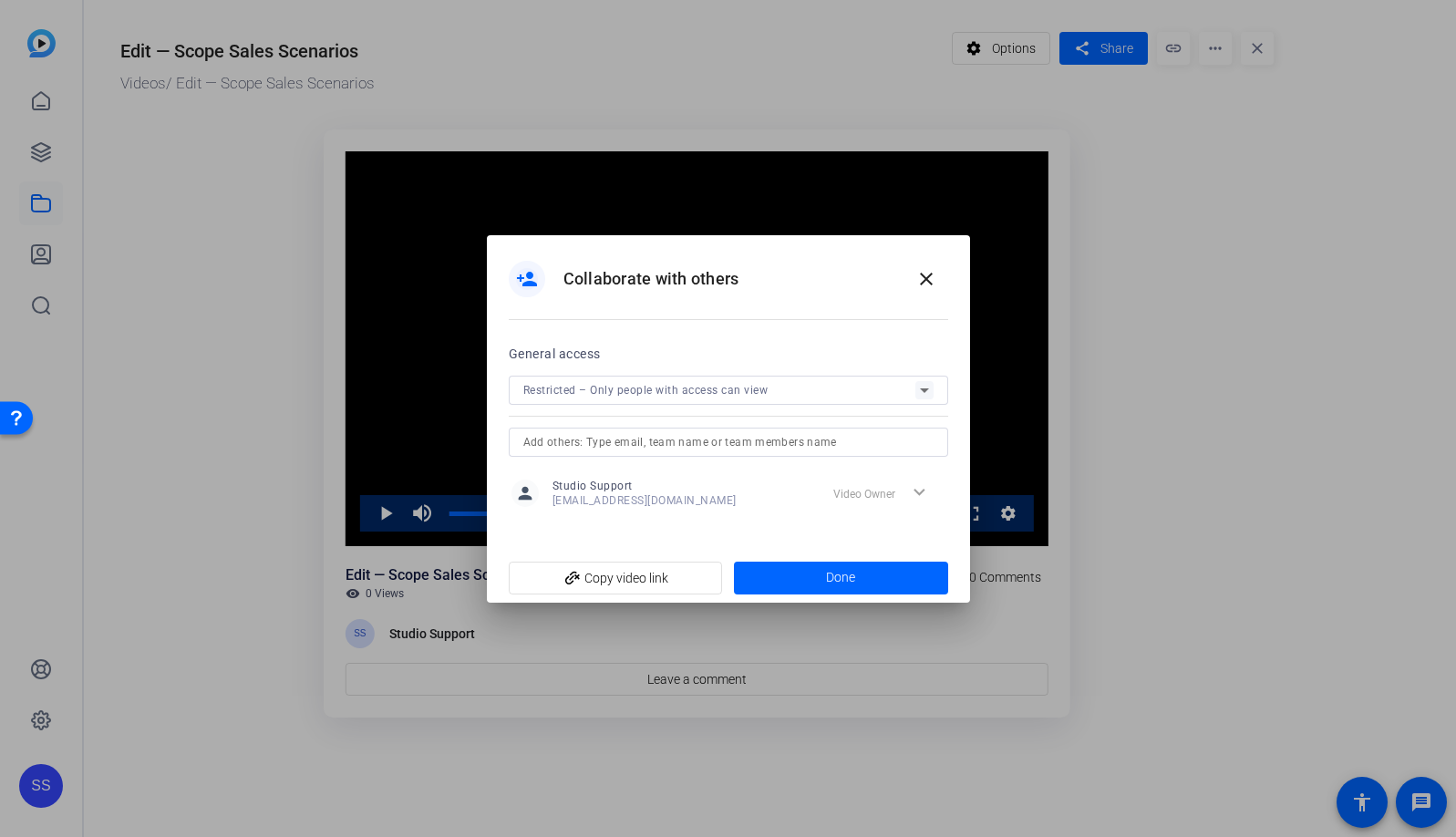
click at [796, 437] on input "text" at bounding box center [728, 442] width 411 height 22
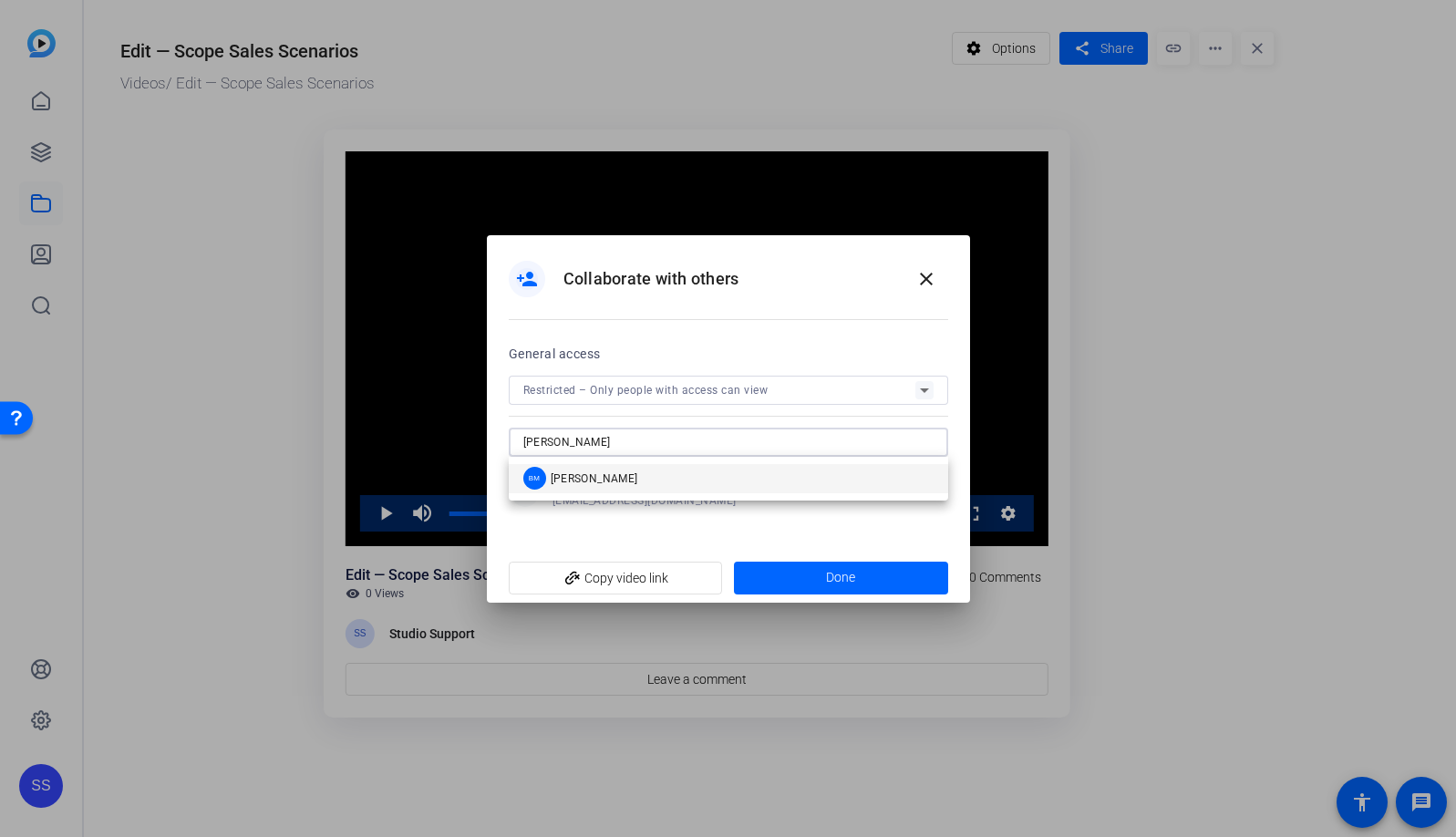
type input "brian"
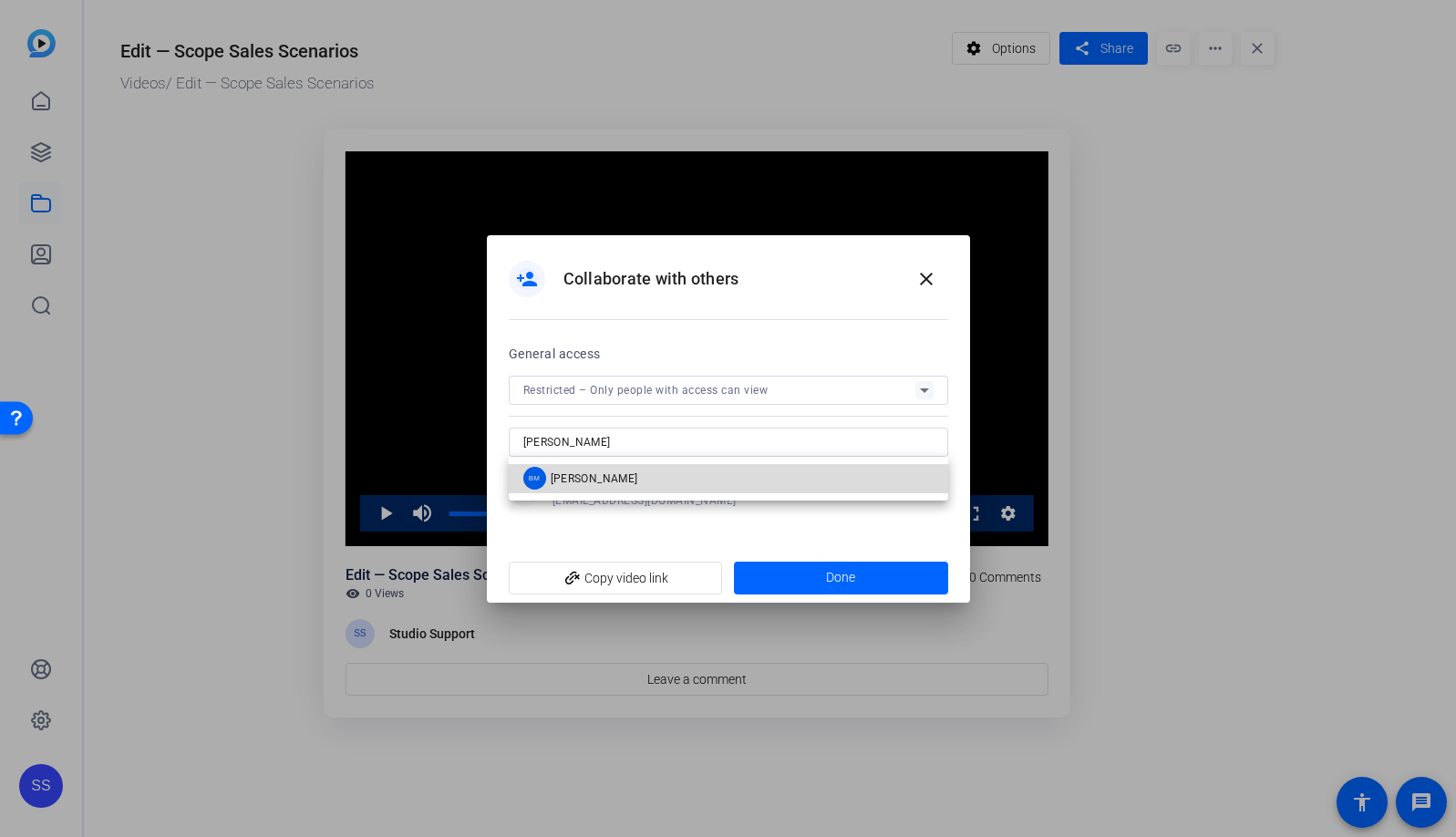
click at [870, 482] on mat-option "BM Brian McGree" at bounding box center [729, 478] width 440 height 29
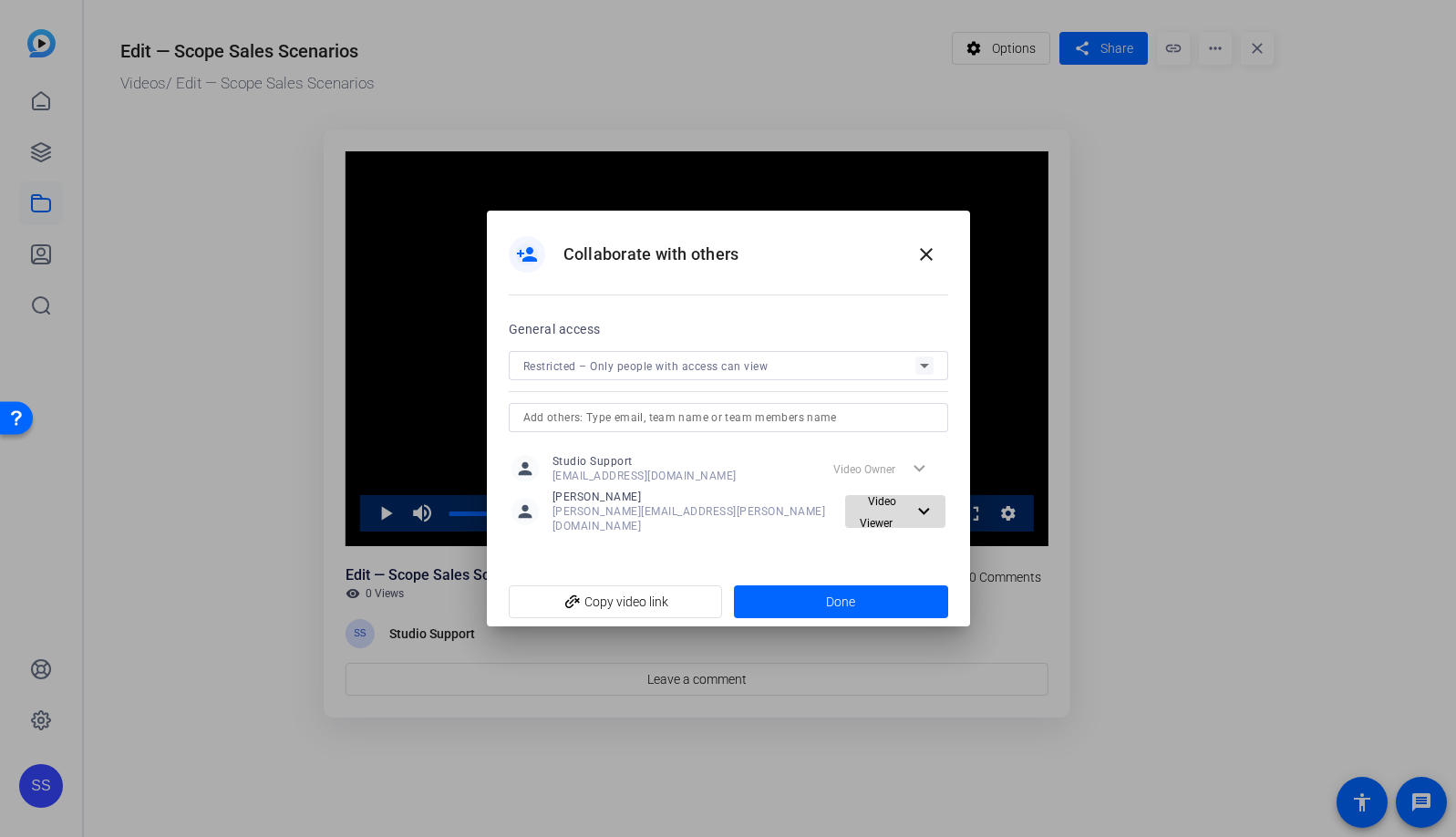
click at [913, 519] on mat-icon "expand_more" at bounding box center [922, 511] width 18 height 23
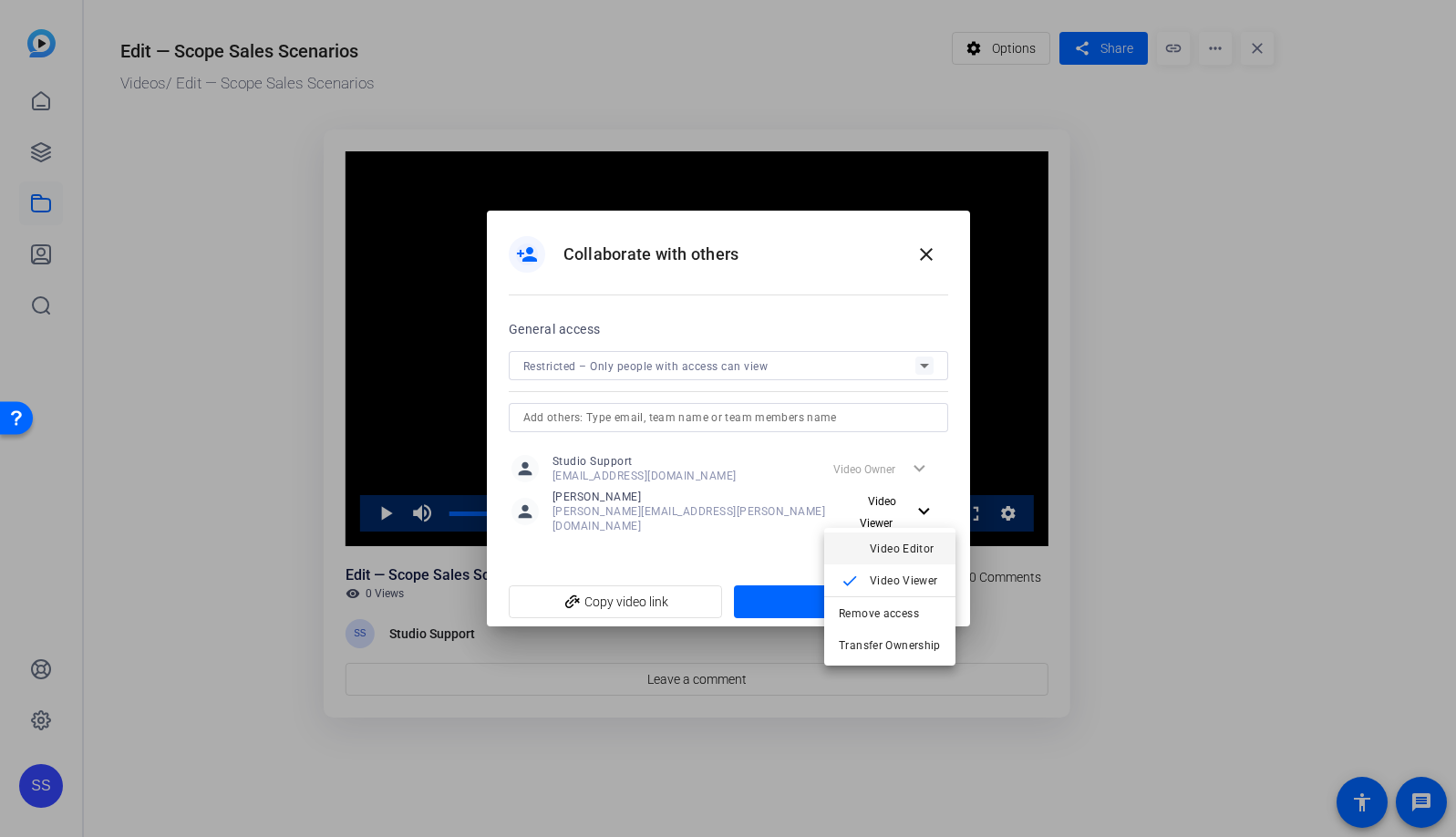
click at [913, 540] on span "Video Editor" at bounding box center [906, 549] width 72 height 22
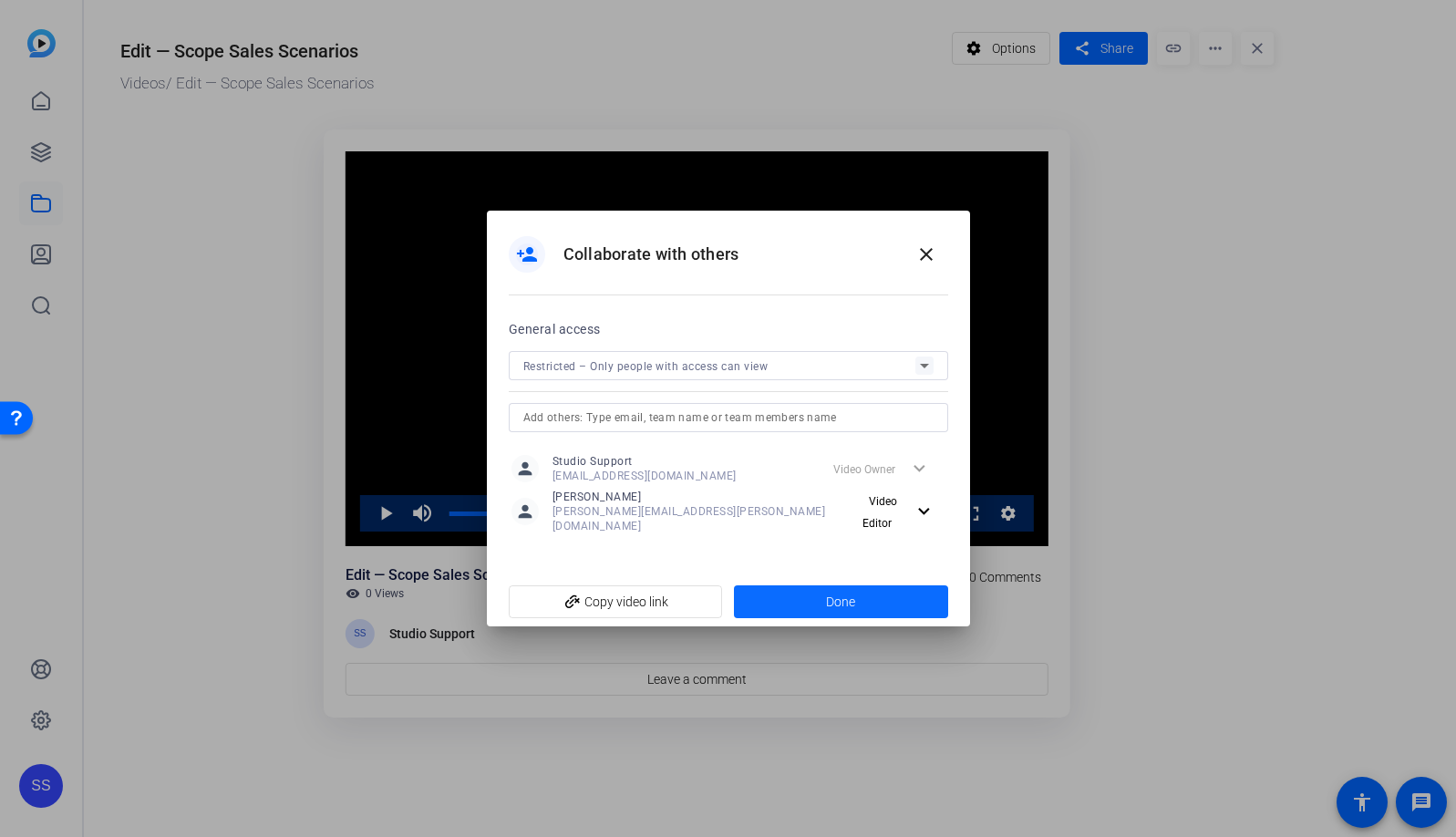
click at [906, 596] on span at bounding box center [840, 601] width 214 height 44
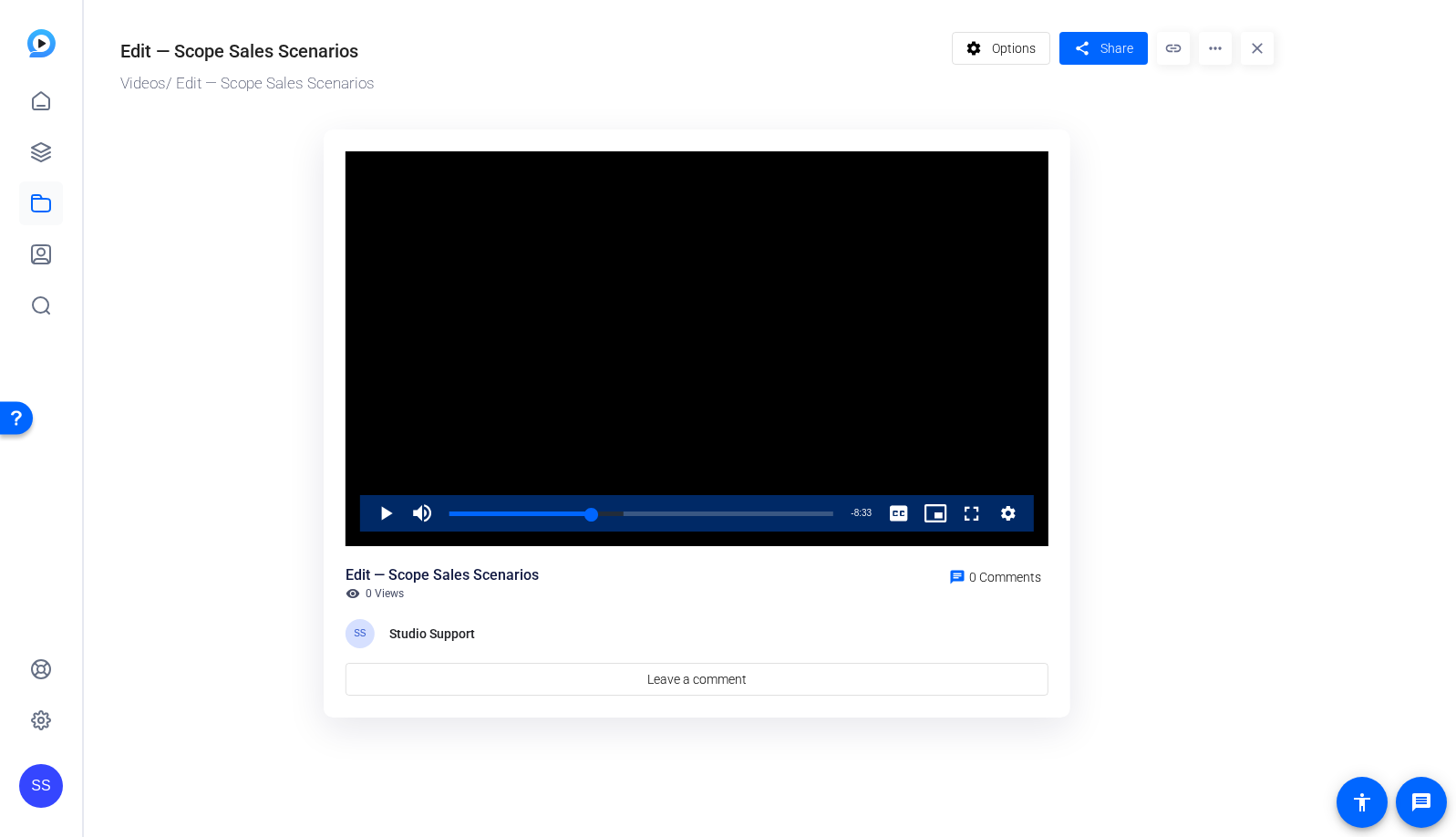
drag, startPoint x: 1313, startPoint y: 275, endPoint x: 1317, endPoint y: 253, distance: 22.4
click at [1314, 275] on or-hosting-video-details "Edit — Scope Sales Scenarios Videos / Edit — Scope Sales Scenarios settings Opt…" at bounding box center [765, 371] width 1364 height 743
click at [39, 788] on div "SS" at bounding box center [41, 785] width 44 height 44
click at [246, 761] on mat-icon "logout" at bounding box center [242, 759] width 22 height 22
